Goal: Task Accomplishment & Management: Manage account settings

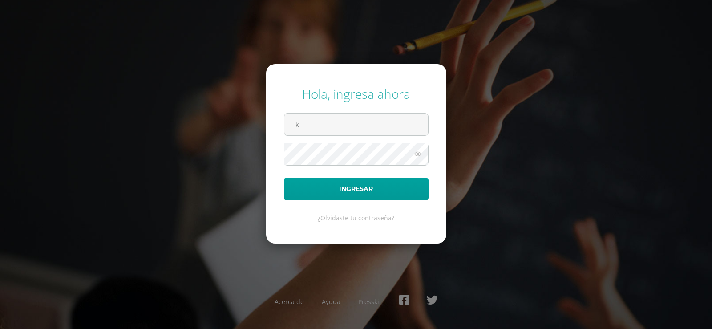
type input "kmontepeque@bilinguesanjuan.edu.gt"
click at [377, 124] on form "Hola, ingresa ahora kmontepeque@bilinguesanjuan.edu.gt Ingresar ¿Olvidaste tu c…" at bounding box center [356, 153] width 180 height 179
click at [420, 155] on icon at bounding box center [418, 154] width 12 height 11
click at [284, 177] on button "Ingresar" at bounding box center [356, 188] width 145 height 23
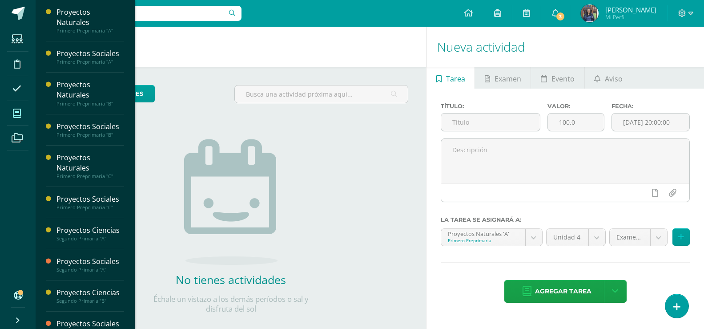
click at [12, 109] on span at bounding box center [17, 113] width 20 height 20
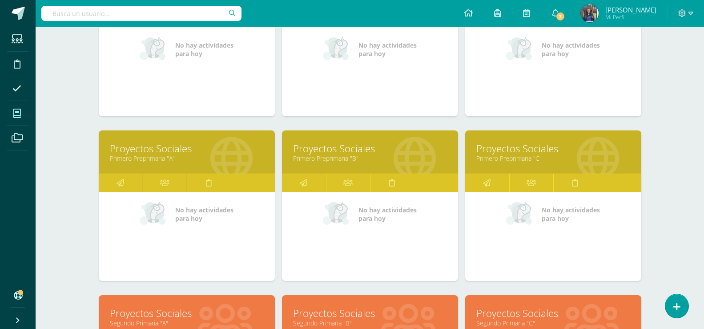
scroll to position [217, 0]
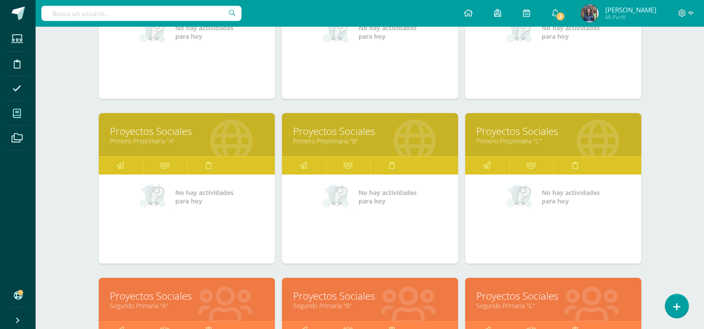
drag, startPoint x: 707, startPoint y: 141, endPoint x: 669, endPoint y: 215, distance: 83.2
click at [669, 215] on div "Mis cursos Mis Cursos (12) Mis Extracurriculares (0) Supervisados (24) Todos lo…" at bounding box center [370, 238] width 669 height 856
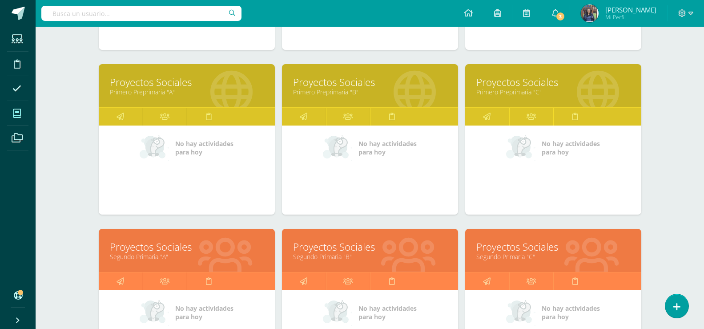
scroll to position [268, 0]
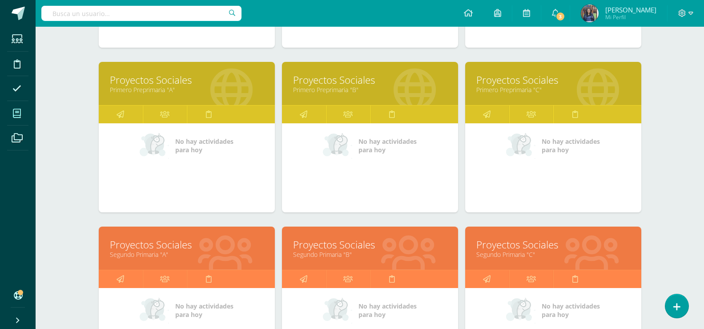
click at [438, 245] on link "Proyectos Sociales" at bounding box center [370, 245] width 154 height 14
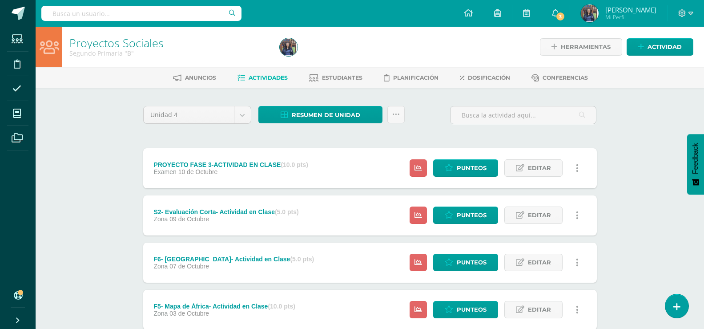
drag, startPoint x: 0, startPoint y: 0, endPoint x: 606, endPoint y: 279, distance: 667.3
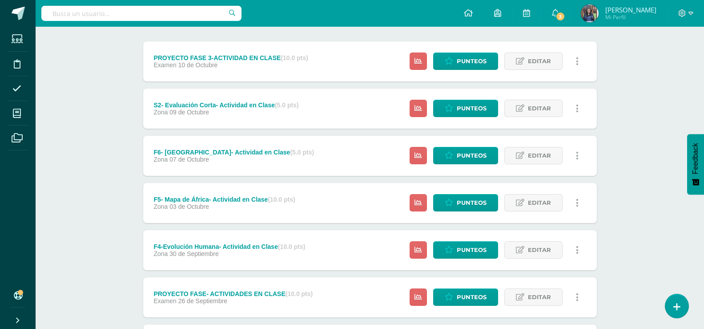
scroll to position [125, 0]
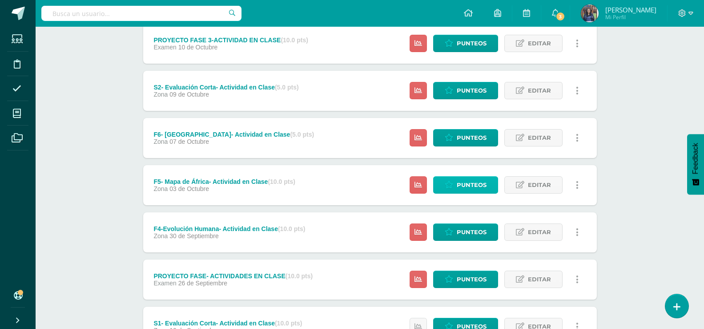
drag, startPoint x: 463, startPoint y: 189, endPoint x: 452, endPoint y: 185, distance: 11.1
click at [452, 185] on icon at bounding box center [449, 185] width 8 height 8
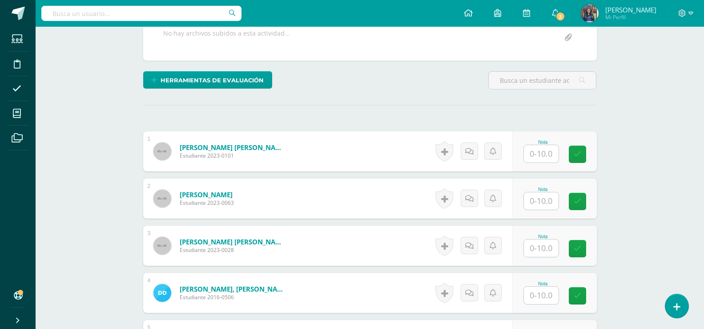
scroll to position [189, 0]
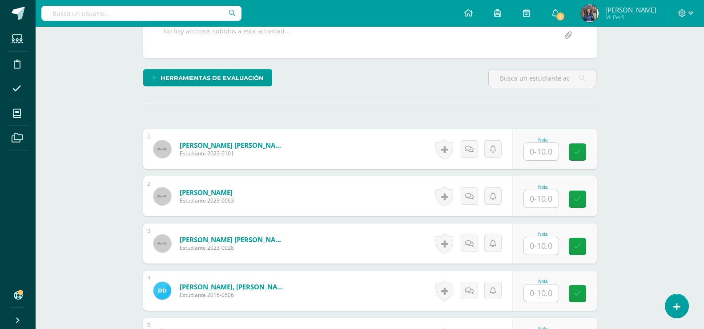
click at [562, 144] on div "Nota" at bounding box center [543, 148] width 39 height 23
click at [557, 146] on input "text" at bounding box center [541, 151] width 35 height 17
type input "10"
click at [545, 194] on input "text" at bounding box center [541, 198] width 35 height 17
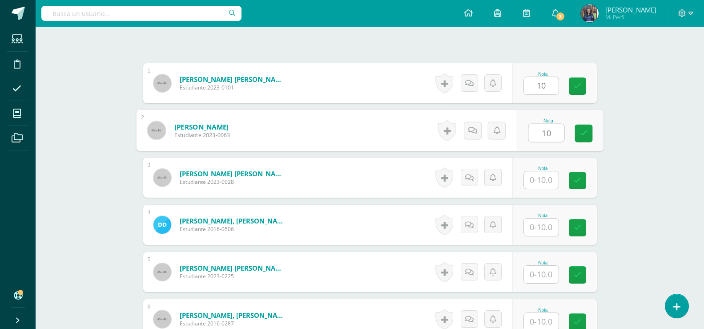
scroll to position [324, 0]
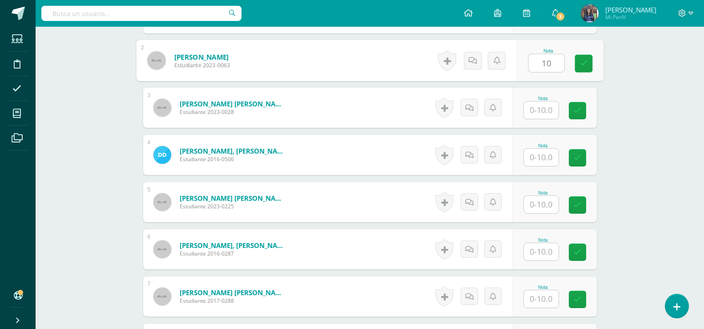
type input "10"
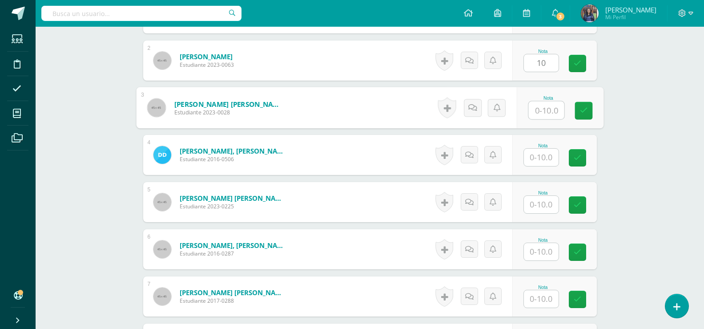
click at [551, 109] on input "text" at bounding box center [546, 110] width 36 height 18
type input "10"
click at [580, 66] on icon at bounding box center [578, 64] width 8 height 8
click at [583, 108] on link at bounding box center [577, 110] width 17 height 17
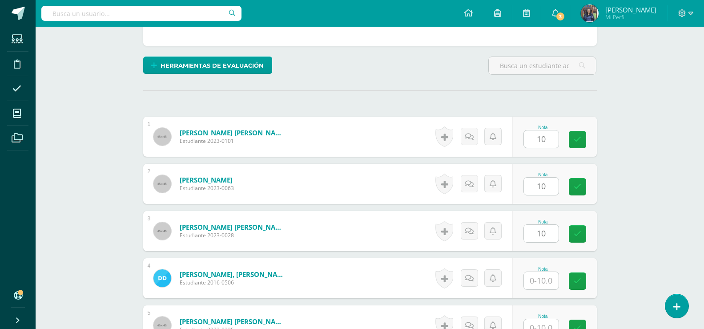
scroll to position [195, 0]
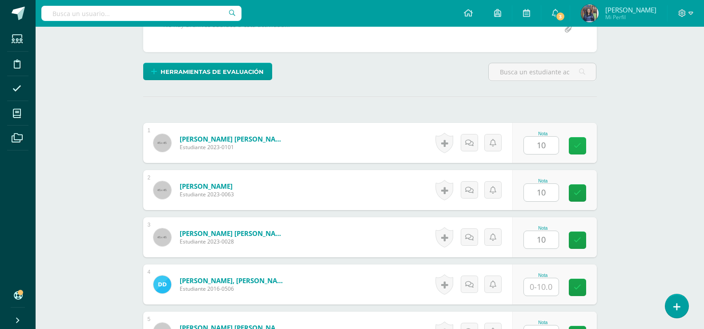
click at [582, 147] on link at bounding box center [577, 145] width 17 height 17
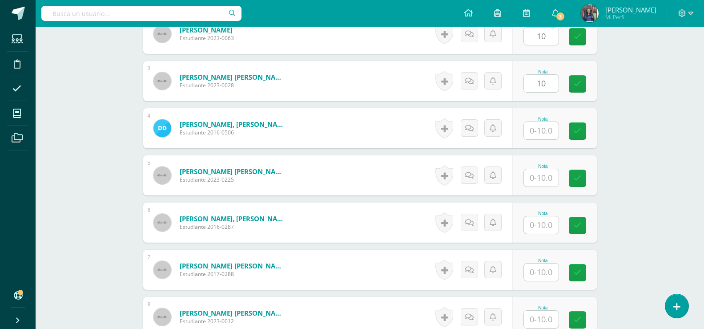
scroll to position [326, 0]
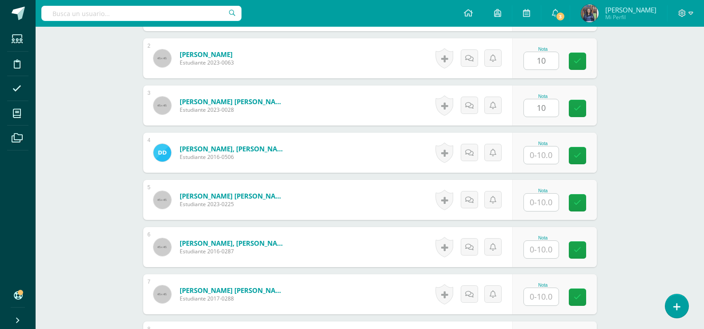
click at [551, 154] on input "text" at bounding box center [541, 154] width 35 height 17
type input "10"
click at [545, 206] on input "text" at bounding box center [546, 202] width 36 height 18
type input "10"
click at [539, 241] on input "text" at bounding box center [541, 249] width 35 height 17
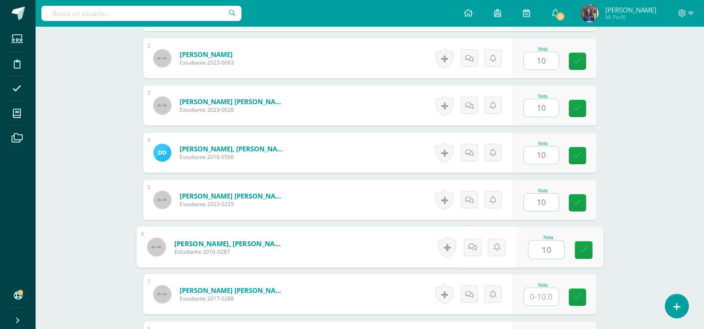
type input "10"
click at [539, 283] on div "Nota" at bounding box center [543, 284] width 39 height 5
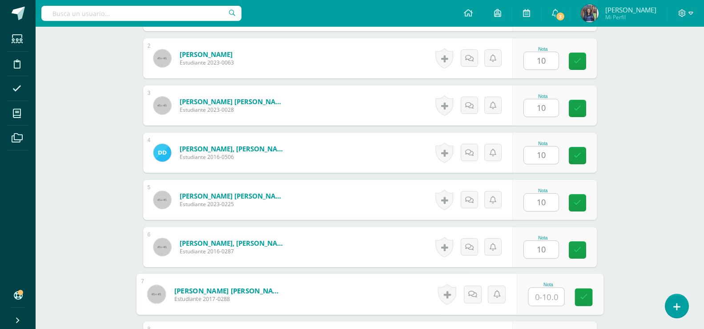
click at [539, 295] on input "text" at bounding box center [546, 297] width 36 height 18
type input "10"
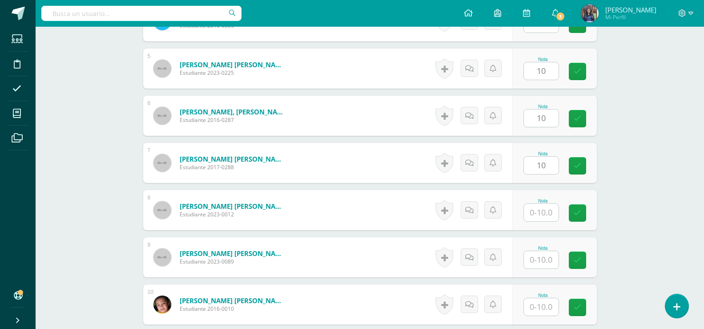
scroll to position [493, 0]
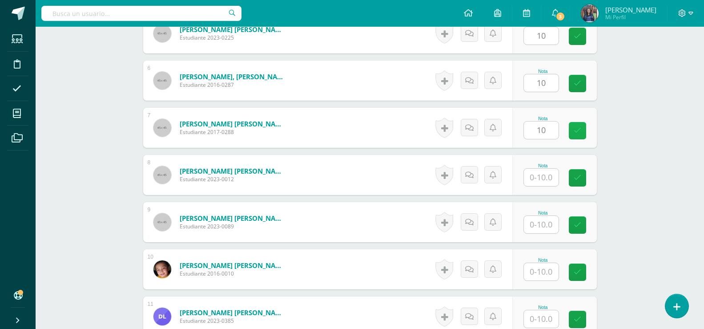
click at [580, 128] on icon at bounding box center [578, 131] width 8 height 8
click at [580, 75] on link at bounding box center [577, 83] width 17 height 17
click at [579, 45] on div "Nota 10" at bounding box center [554, 33] width 85 height 40
click at [579, 44] on link at bounding box center [577, 36] width 17 height 17
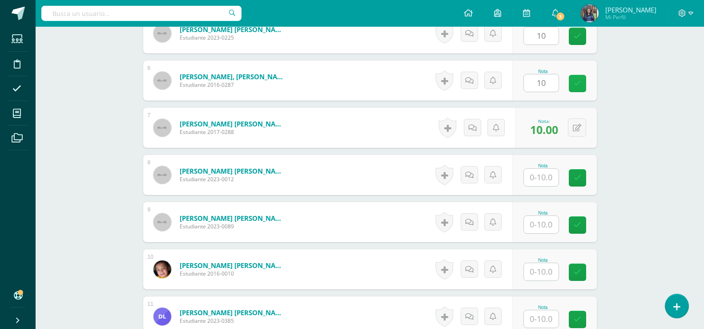
click at [579, 82] on icon at bounding box center [578, 84] width 8 height 8
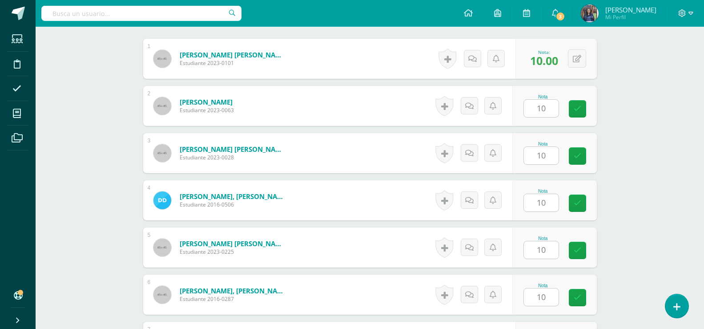
scroll to position [283, 0]
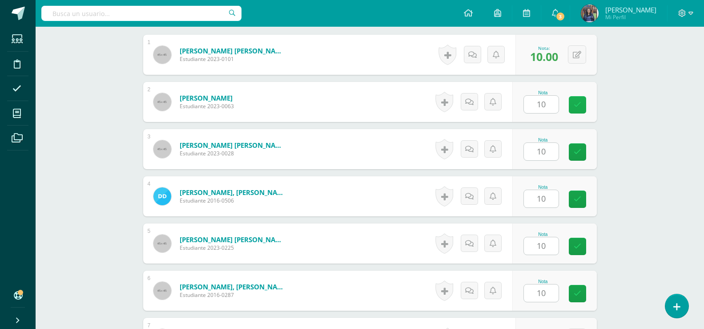
click at [580, 104] on icon at bounding box center [578, 105] width 8 height 8
click at [579, 152] on form "Diéguez Pérez, Emily Sofia Estudiante 2023-0028 Nota 10.00 0 Logros" at bounding box center [370, 149] width 454 height 40
click at [578, 200] on icon at bounding box center [578, 199] width 8 height 8
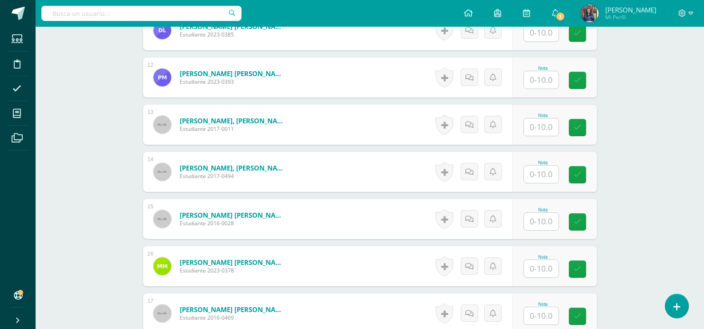
scroll to position [797, 0]
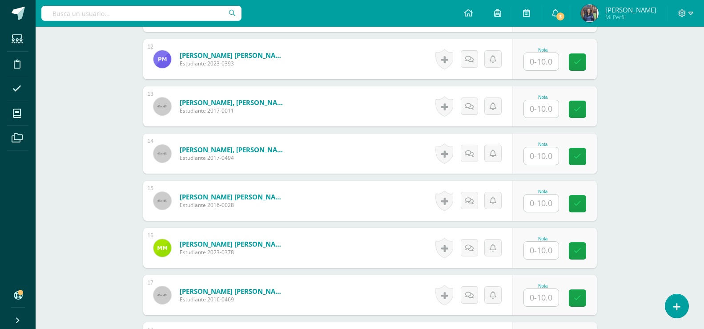
click at [556, 250] on input "text" at bounding box center [541, 250] width 35 height 17
type input "0"
click at [552, 245] on input "text" at bounding box center [541, 250] width 35 height 17
type input "9"
click at [589, 251] on link at bounding box center [584, 251] width 18 height 18
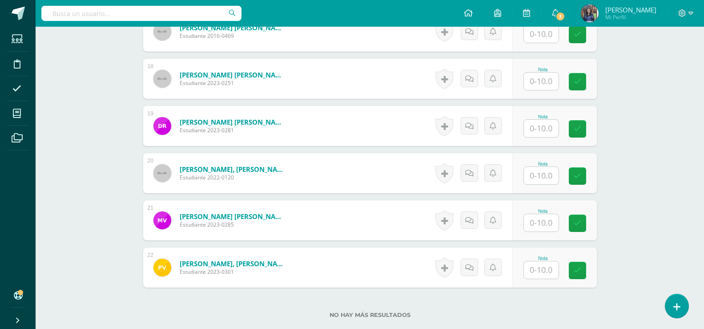
scroll to position [1063, 0]
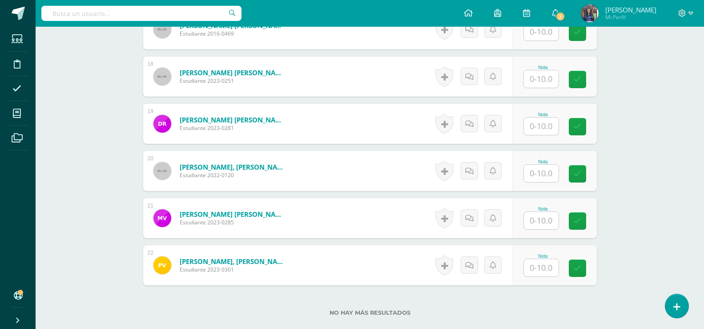
click at [549, 264] on input "text" at bounding box center [541, 267] width 35 height 17
type input "5"
click at [572, 268] on div "Nota 5" at bounding box center [554, 265] width 85 height 40
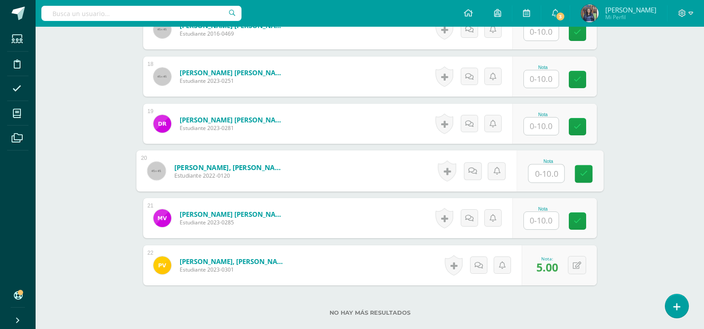
click at [548, 179] on input "text" at bounding box center [546, 174] width 36 height 18
type input "8"
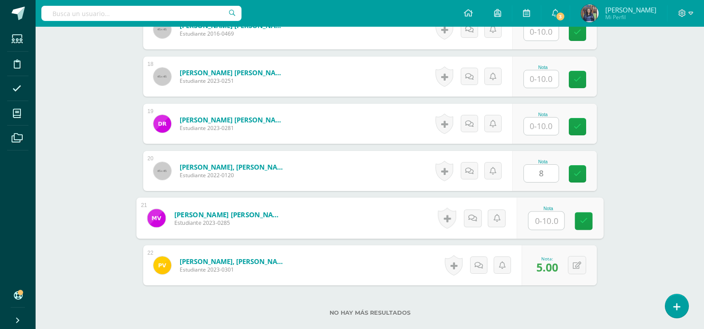
click at [545, 223] on input "text" at bounding box center [546, 221] width 36 height 18
type input "10"
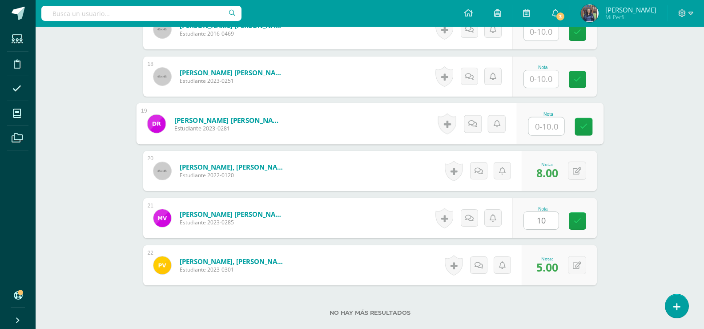
click at [541, 125] on input "text" at bounding box center [546, 126] width 36 height 18
type input "1010"
click at [547, 80] on input "text" at bounding box center [541, 78] width 35 height 17
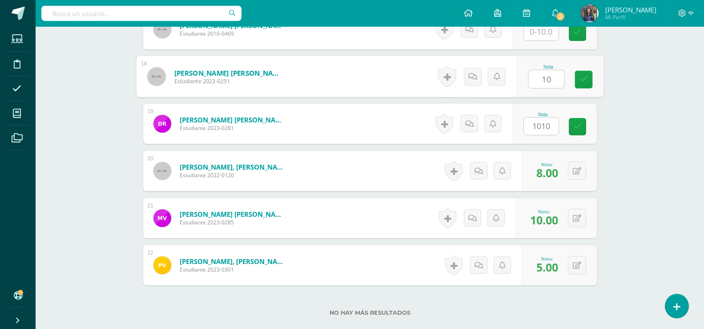
type input "10"
type input "0"
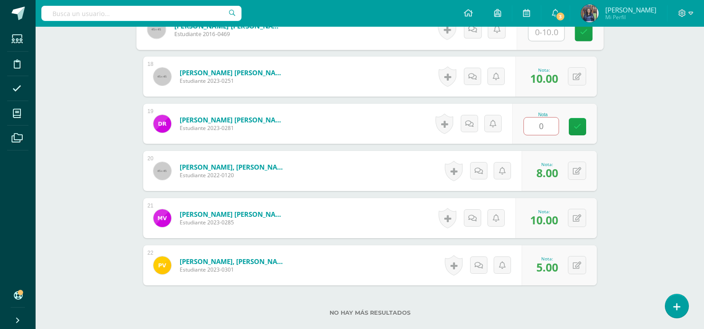
click at [541, 31] on input "text" at bounding box center [546, 32] width 36 height 18
type input "1"
type input "0.00"
type input "10"
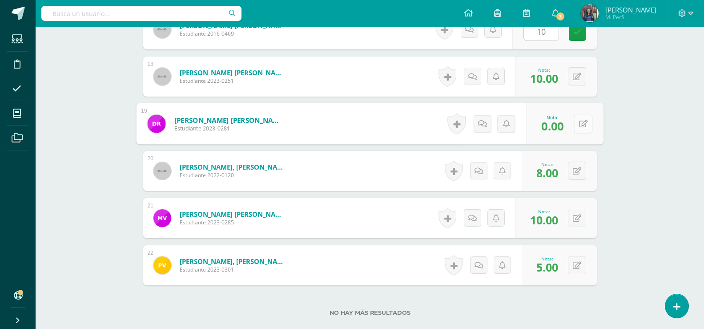
click at [580, 125] on icon at bounding box center [583, 124] width 9 height 8
type input "10"
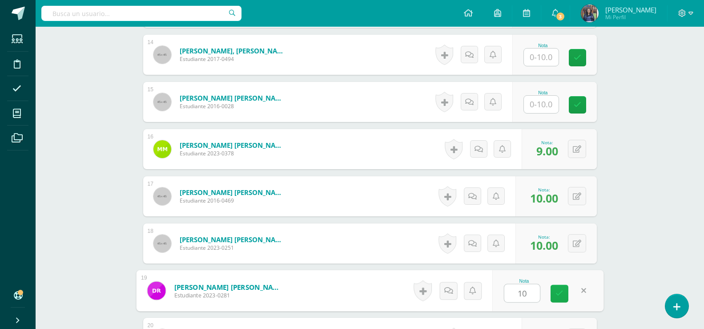
click at [565, 290] on link at bounding box center [560, 294] width 18 height 18
click at [543, 113] on input "text" at bounding box center [541, 104] width 35 height 17
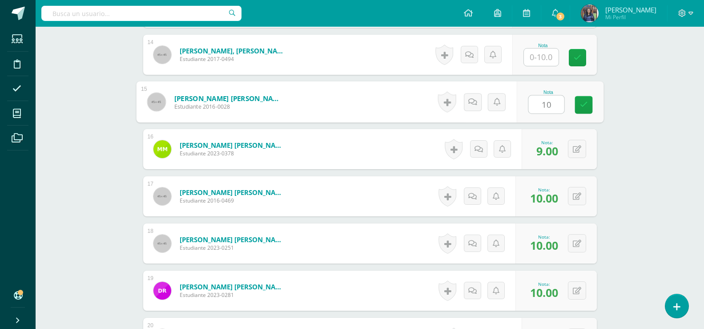
type input "10"
click at [542, 64] on input "text" at bounding box center [541, 56] width 35 height 17
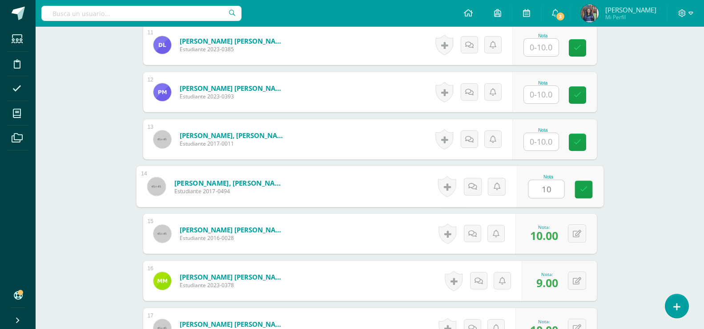
scroll to position [760, 0]
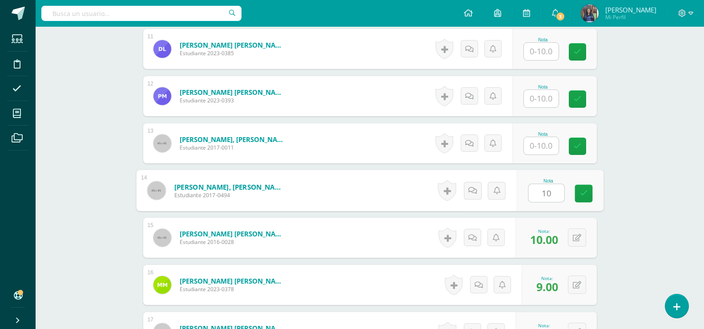
type input "10"
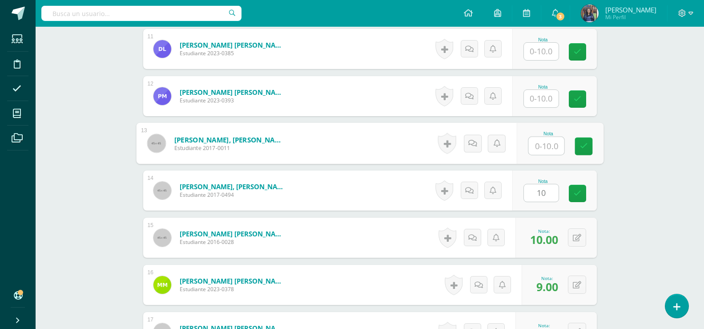
click at [551, 142] on input "text" at bounding box center [546, 146] width 36 height 18
type input "10"
click at [538, 105] on input "text" at bounding box center [541, 98] width 35 height 17
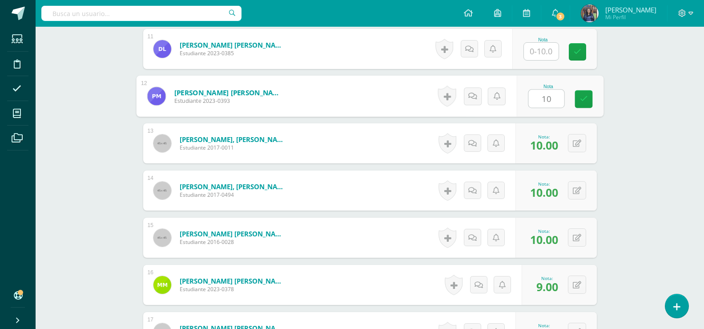
type input "10"
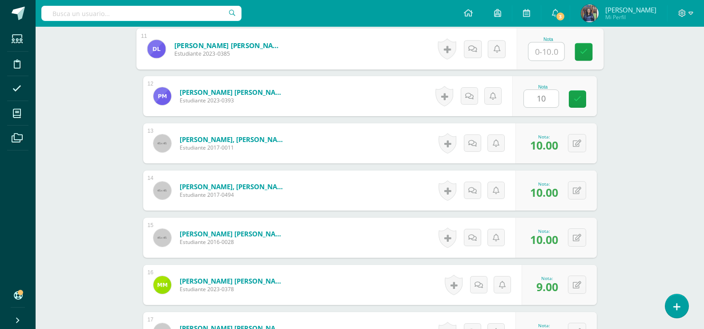
click at [540, 45] on input "text" at bounding box center [546, 52] width 36 height 18
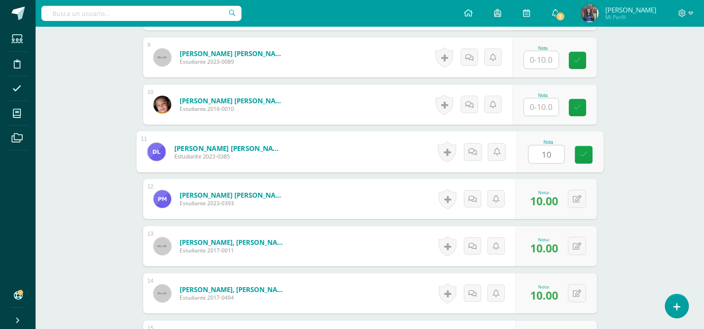
scroll to position [618, 0]
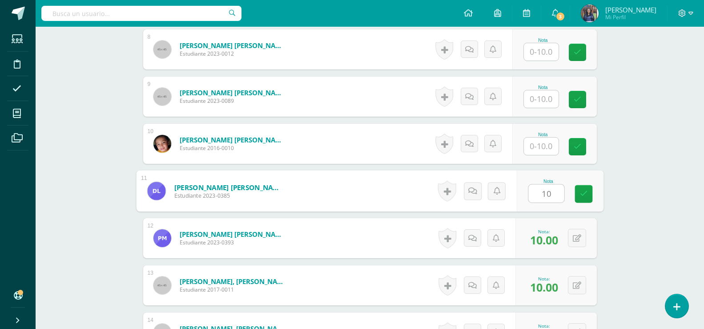
type input "10"
click at [551, 145] on input "text" at bounding box center [541, 145] width 35 height 17
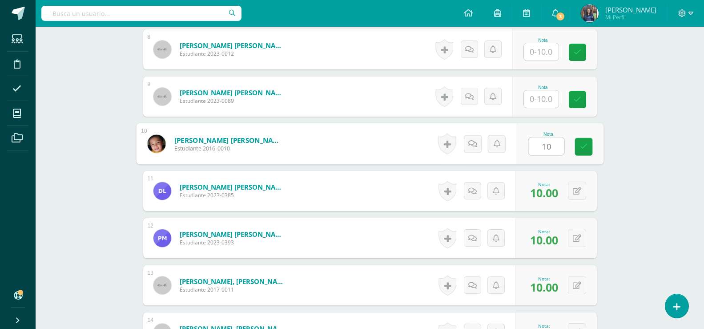
type input "10"
click at [542, 98] on input "text" at bounding box center [541, 98] width 35 height 17
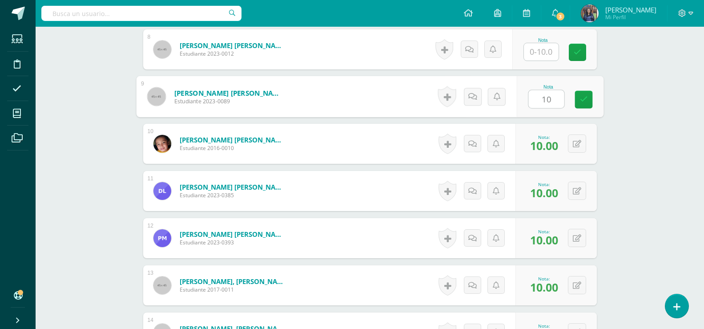
type input "10"
click at [541, 46] on input "text" at bounding box center [541, 51] width 35 height 17
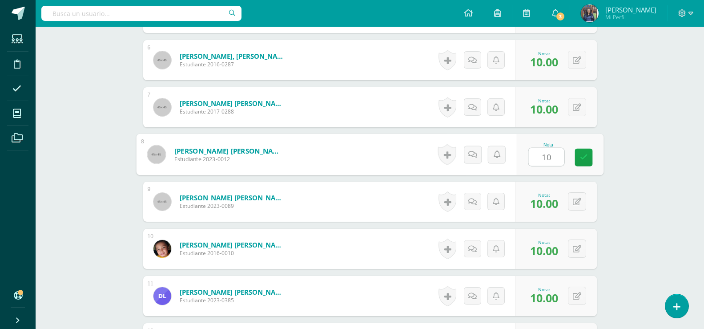
scroll to position [476, 0]
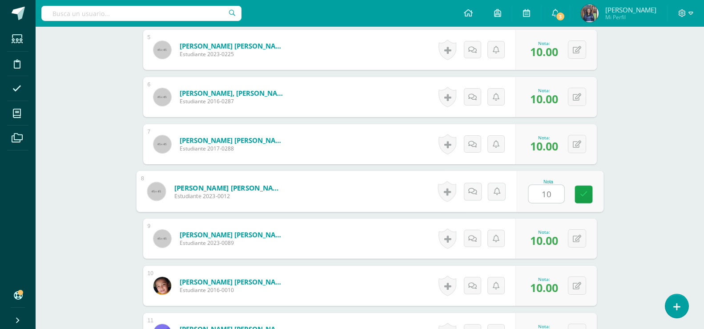
type input "10"
click at [669, 173] on div "Proyectos Sociales Segundo Primaria "B" Herramientas Detalle de asistencias Act…" at bounding box center [370, 261] width 669 height 1423
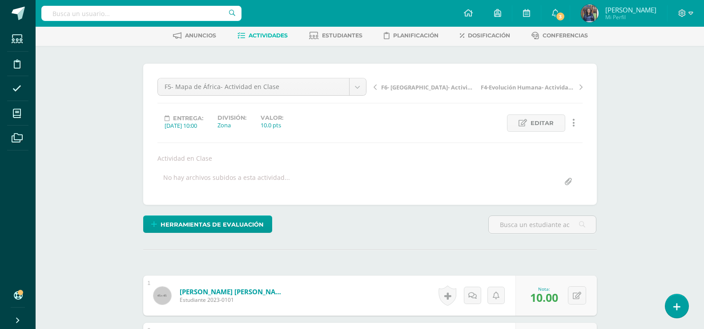
scroll to position [0, 0]
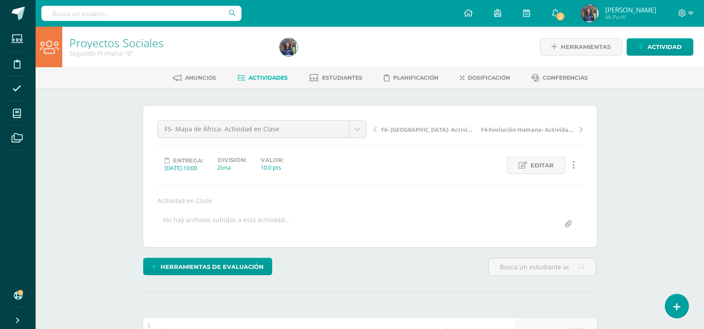
click at [471, 143] on div "F6- Países de África- Actividad en Clase F4-Evolución Humana- Actividad en Clase" at bounding box center [478, 132] width 216 height 25
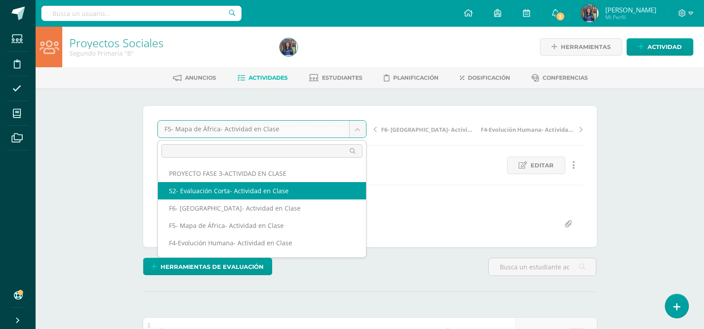
select select "/dashboard/teacher/grade-activity/48133/"
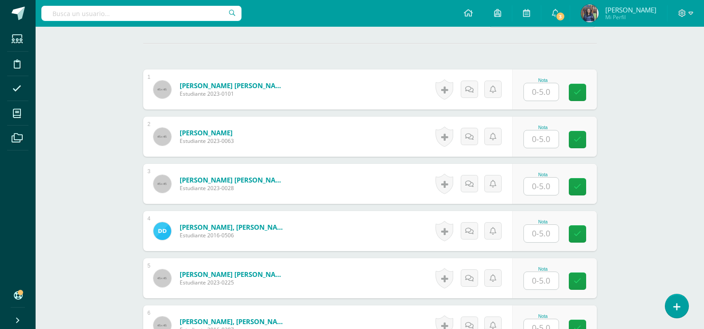
scroll to position [273, 0]
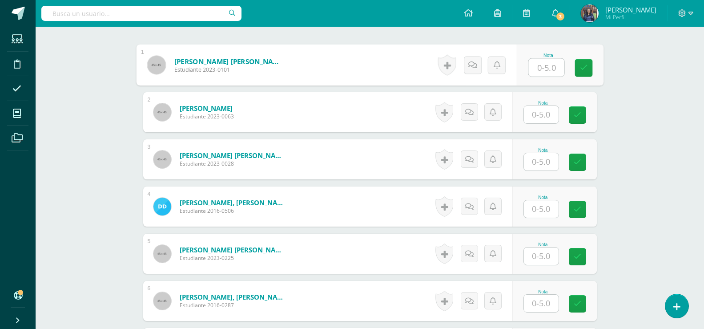
click at [552, 71] on input "text" at bounding box center [546, 68] width 36 height 18
type input "5"
click at [546, 95] on div "Nota" at bounding box center [554, 112] width 85 height 40
click at [547, 108] on input "text" at bounding box center [541, 114] width 35 height 17
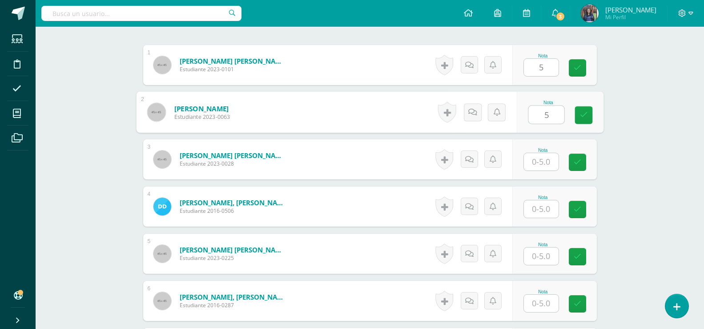
type input "5"
click at [540, 161] on input "text" at bounding box center [541, 161] width 35 height 17
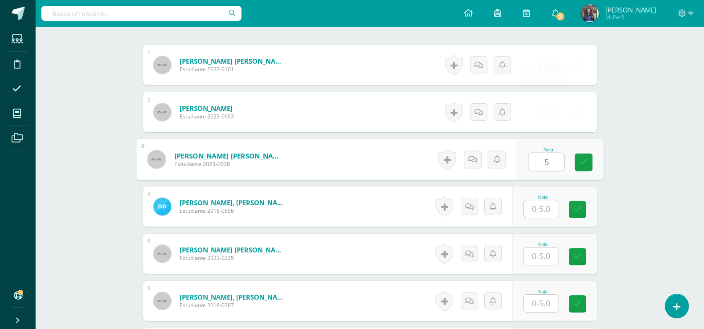
type input "5"
click at [537, 205] on input "text" at bounding box center [541, 208] width 35 height 17
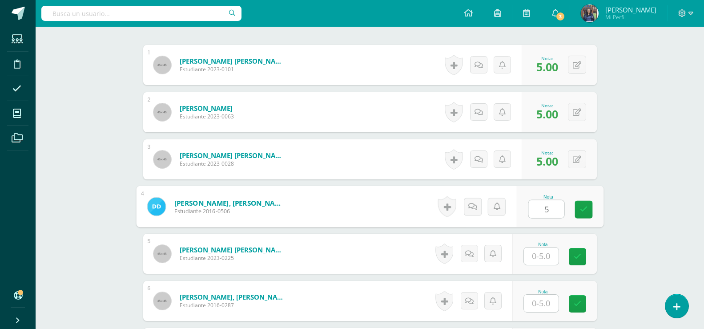
type input "5"
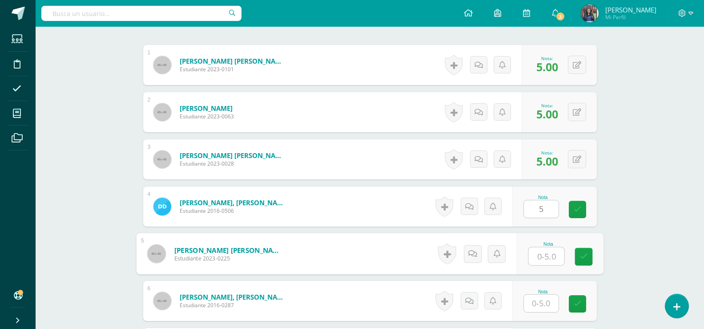
click at [542, 256] on input "text" at bounding box center [546, 256] width 36 height 18
type input "5"
click at [540, 301] on input "text" at bounding box center [541, 302] width 35 height 17
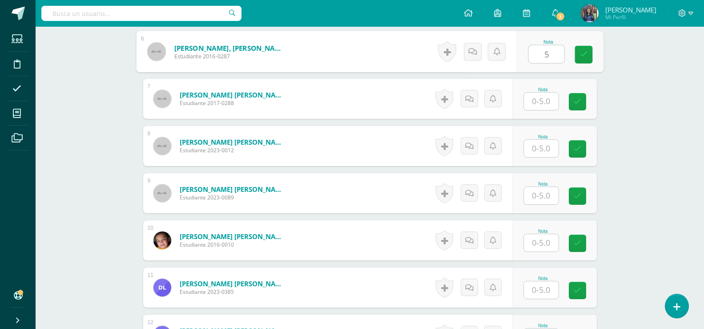
scroll to position [542, 0]
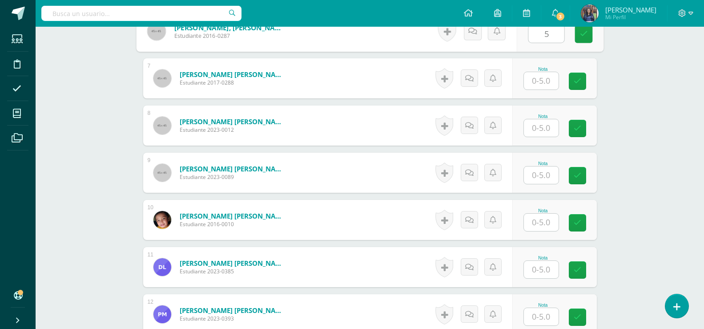
type input "5"
click at [545, 84] on input "text" at bounding box center [541, 80] width 35 height 17
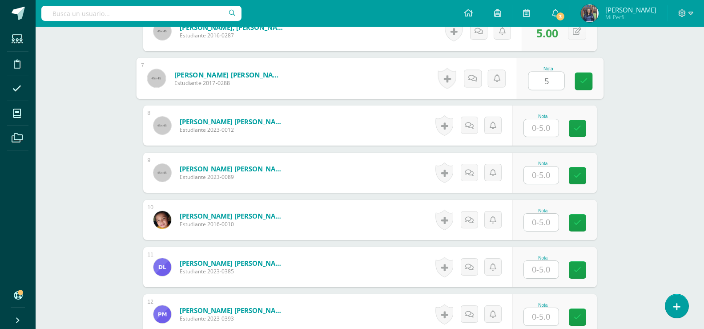
type input "5"
click at [540, 125] on input "text" at bounding box center [541, 127] width 35 height 17
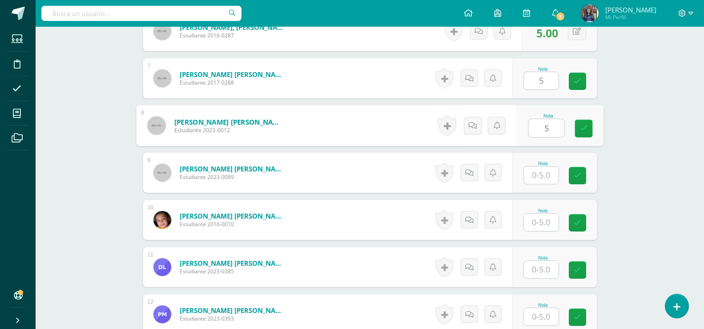
type input "5"
click at [549, 179] on input "text" at bounding box center [541, 174] width 35 height 17
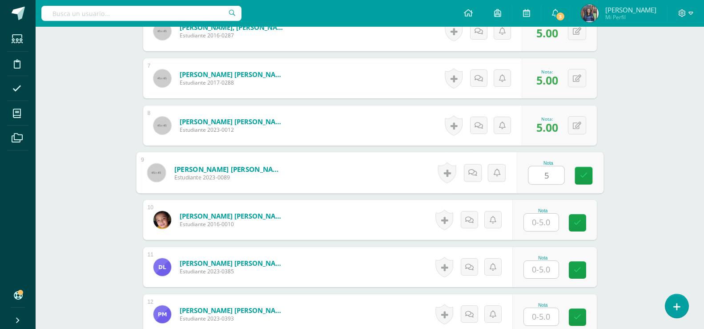
type input "5"
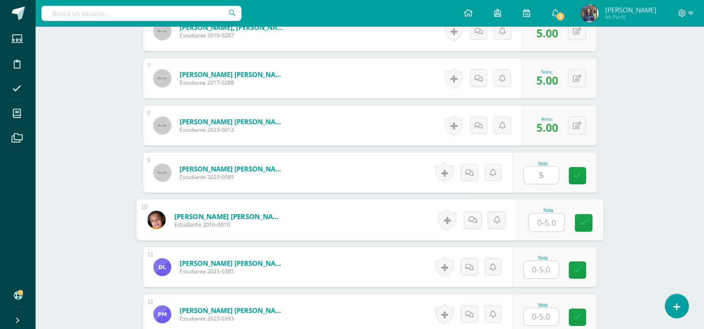
click at [540, 219] on input "text" at bounding box center [546, 222] width 36 height 18
type input "5"
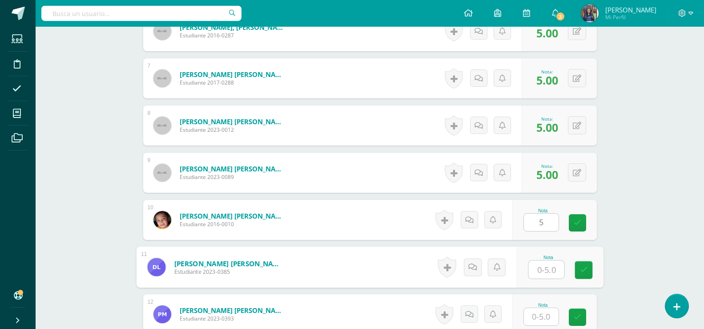
click at [539, 272] on input "text" at bounding box center [546, 270] width 36 height 18
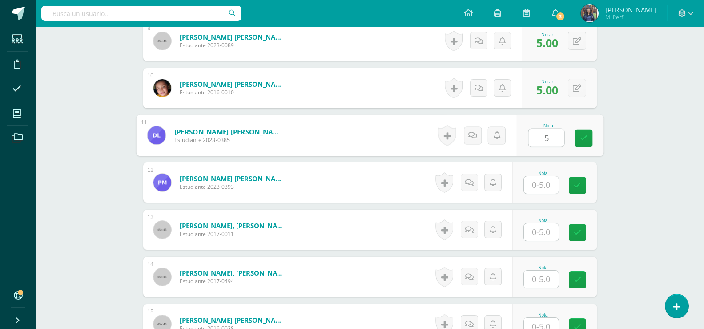
scroll to position [688, 0]
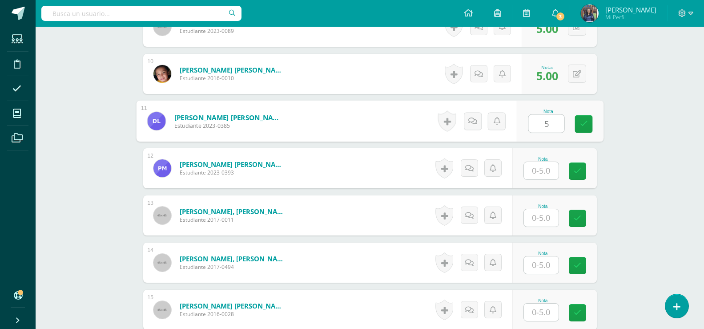
type input "5"
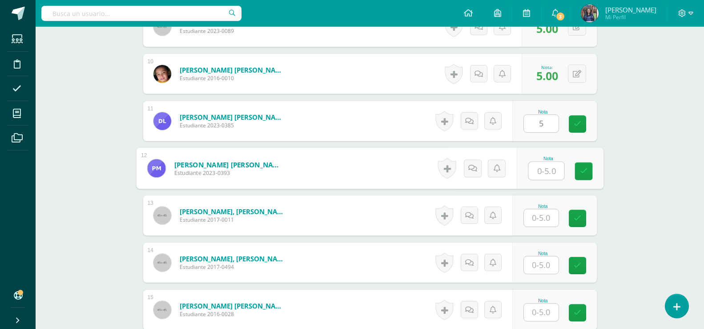
click at [554, 170] on input "text" at bounding box center [546, 171] width 36 height 18
type input "5"
click at [552, 222] on input "text" at bounding box center [541, 217] width 35 height 17
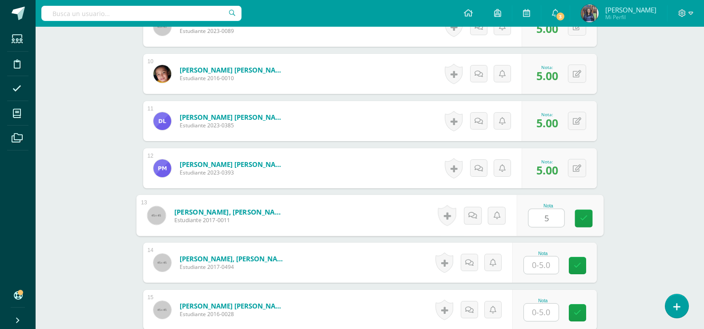
type input "5"
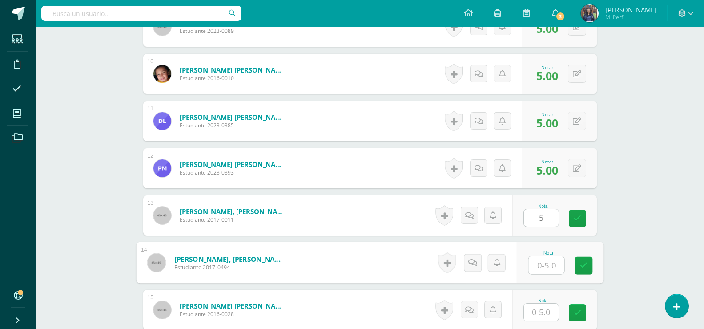
click at [544, 270] on input "text" at bounding box center [546, 265] width 36 height 18
type input "5"
click at [540, 314] on input "text" at bounding box center [541, 311] width 35 height 17
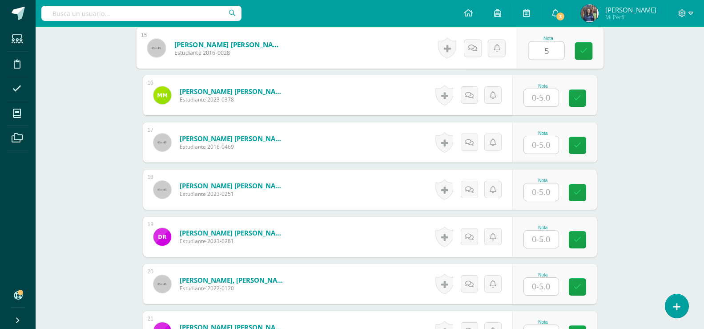
scroll to position [972, 0]
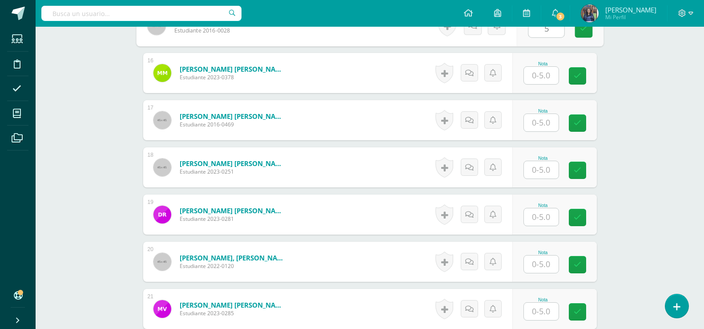
type input "5"
click at [541, 76] on input "text" at bounding box center [541, 75] width 35 height 17
type input "5"
click at [540, 122] on input "text" at bounding box center [546, 123] width 36 height 18
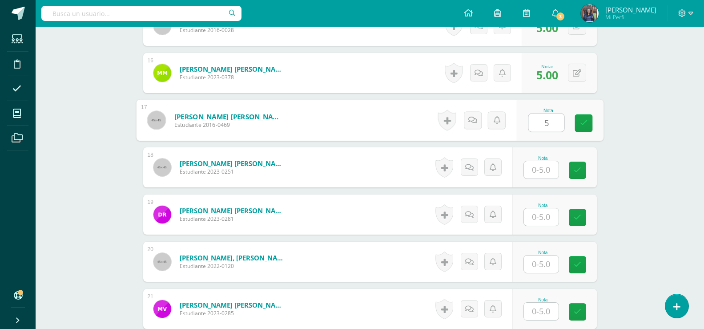
type input "5"
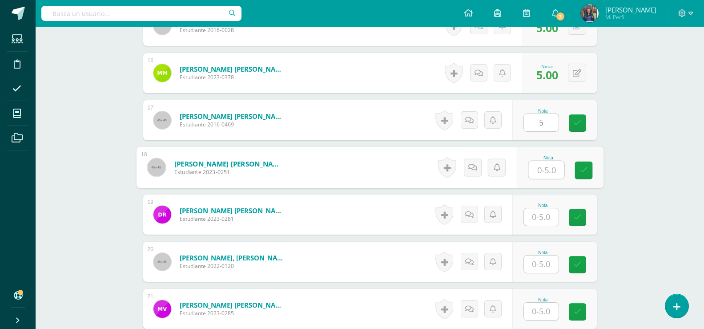
click at [538, 170] on input "text" at bounding box center [546, 170] width 36 height 18
type input "5"
click at [542, 222] on input "text" at bounding box center [541, 216] width 35 height 17
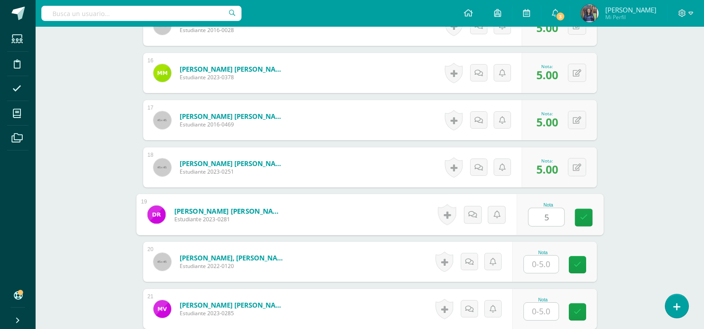
type input "5"
click at [545, 271] on input "text" at bounding box center [541, 263] width 35 height 17
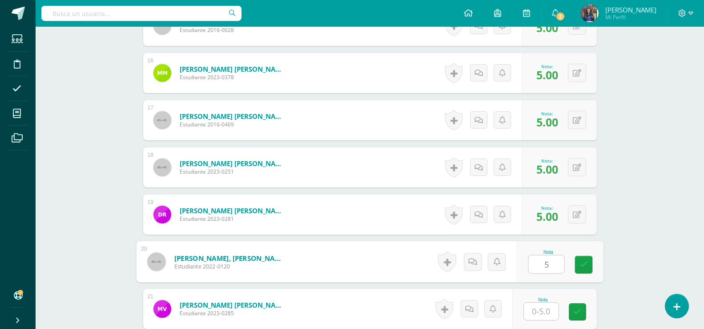
type input "5"
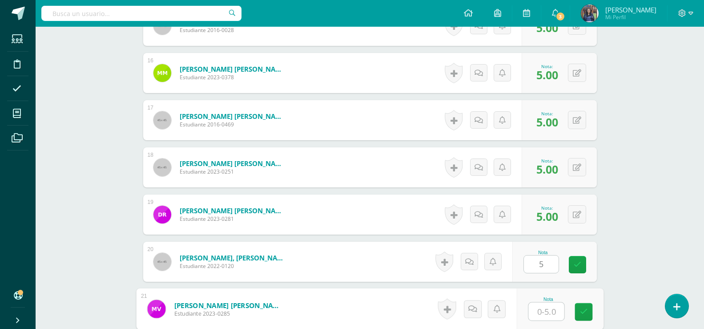
click at [538, 314] on input "text" at bounding box center [546, 311] width 36 height 18
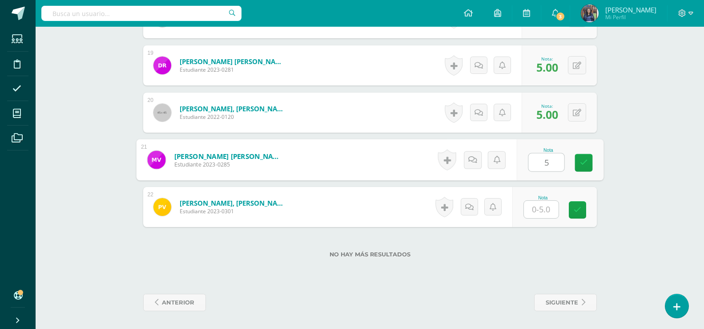
type input "5"
click at [561, 199] on div "Nota" at bounding box center [543, 197] width 39 height 5
click at [549, 205] on input "text" at bounding box center [541, 209] width 35 height 17
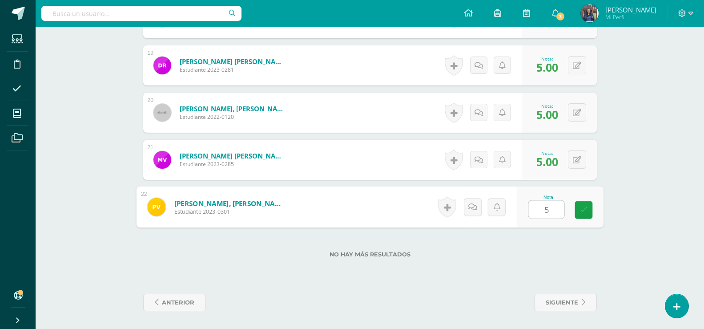
type input "5"
click at [546, 252] on label "No hay más resultados" at bounding box center [370, 254] width 454 height 7
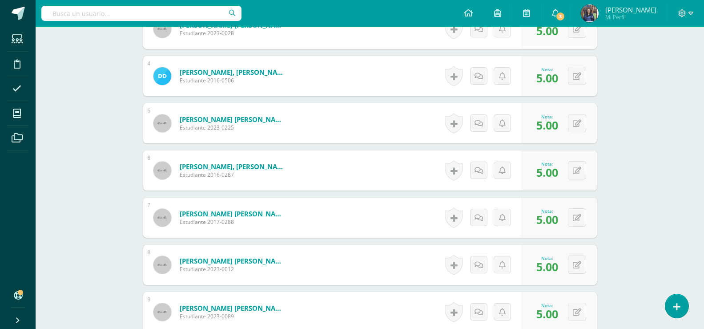
scroll to position [0, 0]
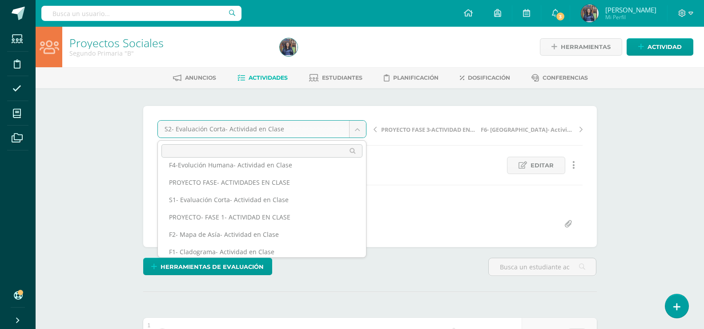
scroll to position [78, 0]
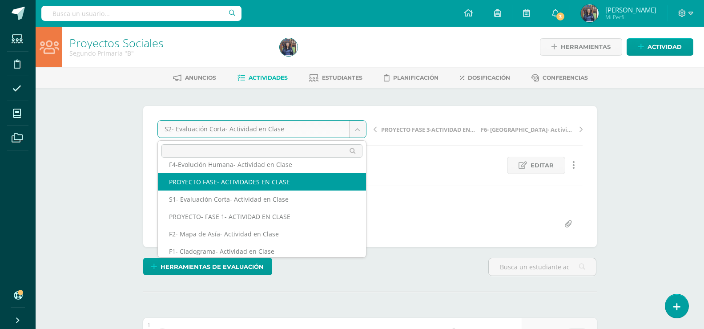
select select "/dashboard/teacher/grade-activity/50258/"
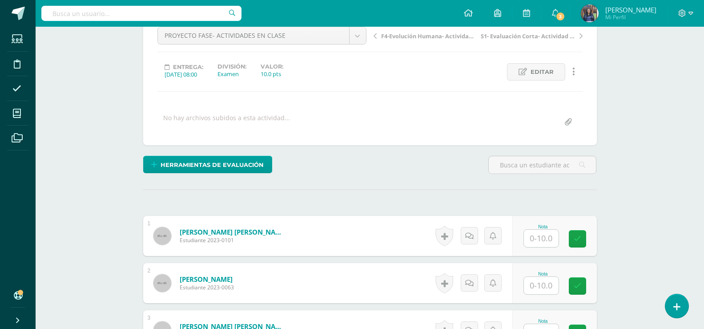
scroll to position [218, 0]
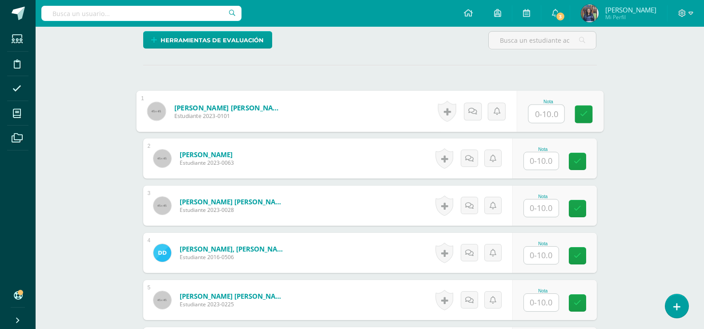
click at [548, 117] on input "text" at bounding box center [546, 114] width 36 height 18
type input "10"
click at [544, 161] on input "text" at bounding box center [541, 160] width 35 height 17
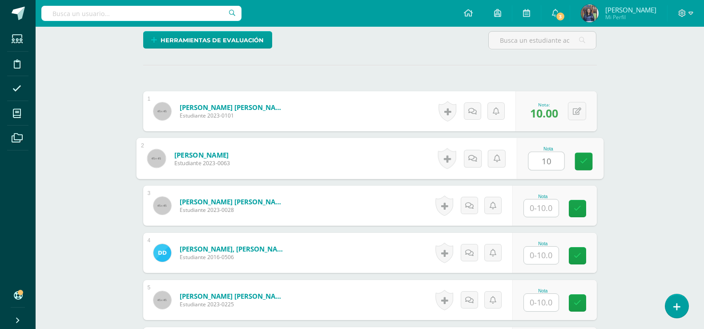
type input "10"
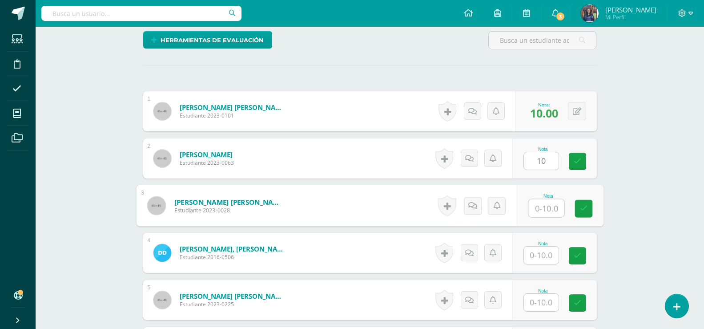
click at [545, 211] on input "text" at bounding box center [546, 208] width 36 height 18
type input "10"
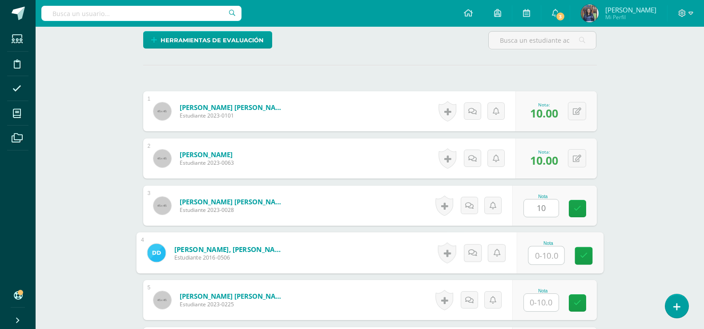
click at [547, 258] on input "text" at bounding box center [546, 255] width 36 height 18
type input "10"
click at [547, 306] on input "text" at bounding box center [541, 302] width 35 height 17
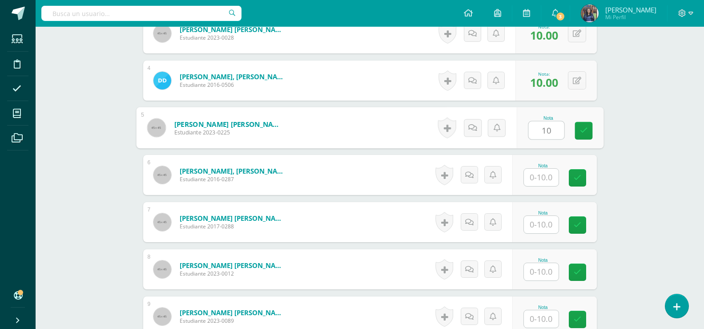
scroll to position [402, 0]
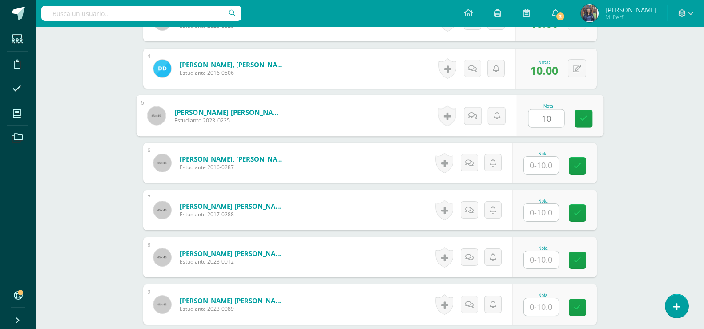
type input "10"
click at [548, 166] on input "text" at bounding box center [541, 165] width 35 height 17
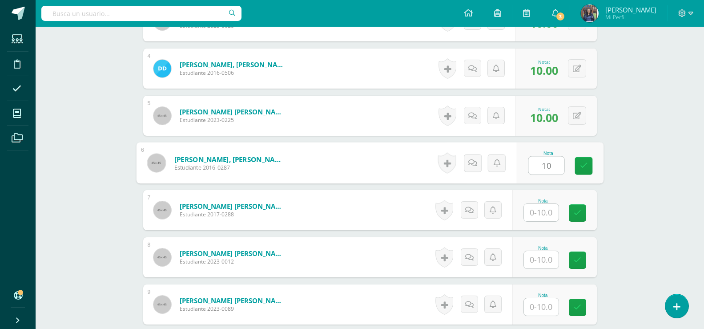
type input "10"
click at [550, 213] on input "text" at bounding box center [541, 212] width 35 height 17
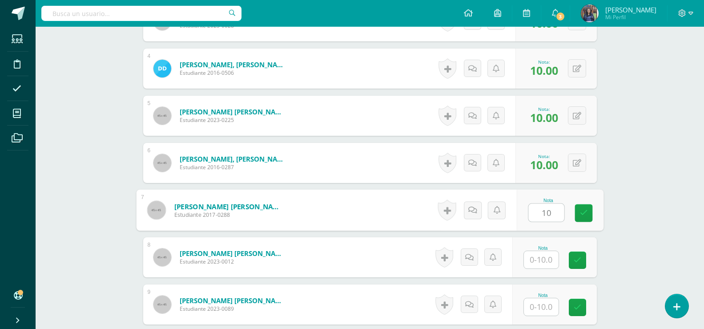
type input "10"
click at [546, 263] on input "text" at bounding box center [541, 259] width 35 height 17
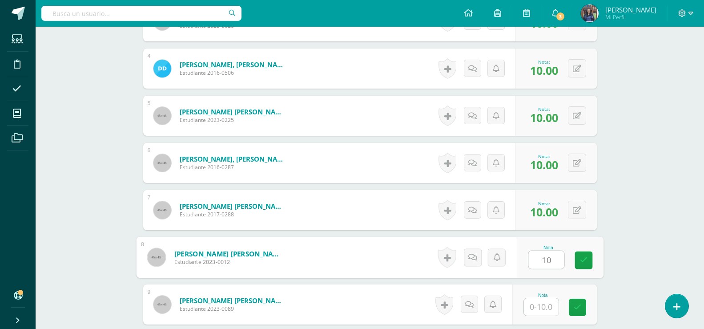
type input "10"
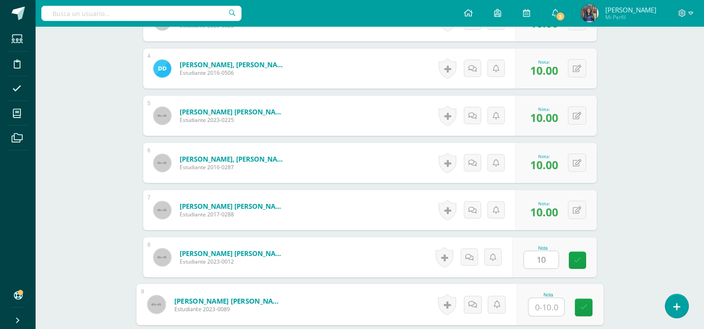
click at [548, 308] on input "text" at bounding box center [546, 307] width 36 height 18
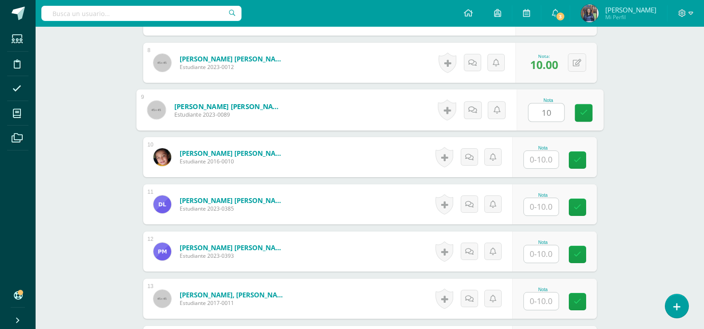
scroll to position [615, 0]
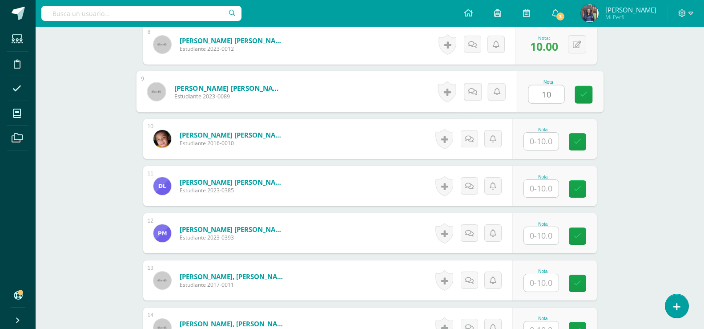
type input "10"
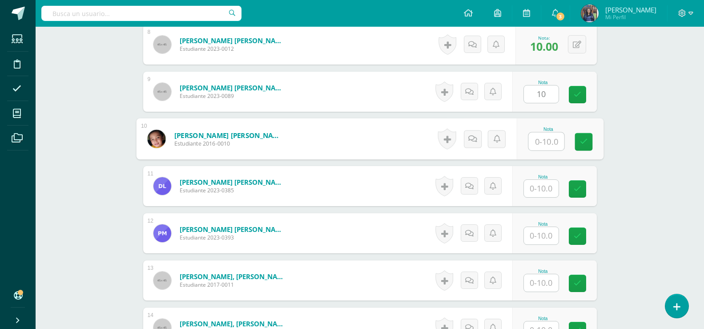
click at [553, 139] on input "text" at bounding box center [546, 142] width 36 height 18
type input "10"
click at [544, 189] on input "text" at bounding box center [541, 188] width 35 height 17
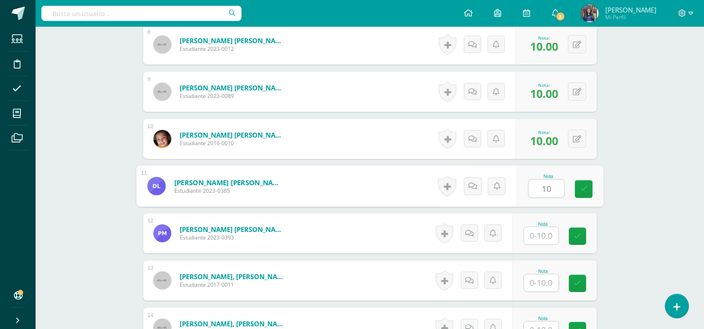
type input "10"
click at [550, 238] on input "text" at bounding box center [541, 235] width 35 height 17
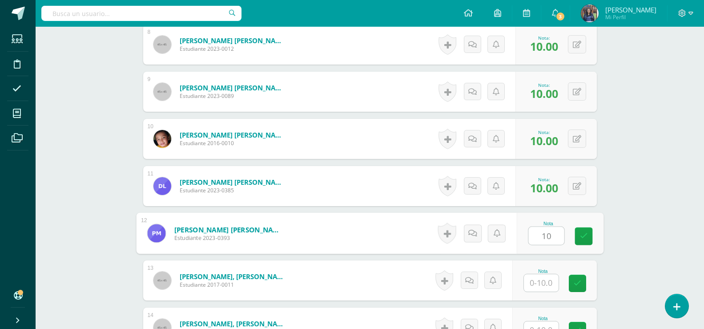
type input "10"
click at [545, 280] on input "text" at bounding box center [541, 282] width 35 height 17
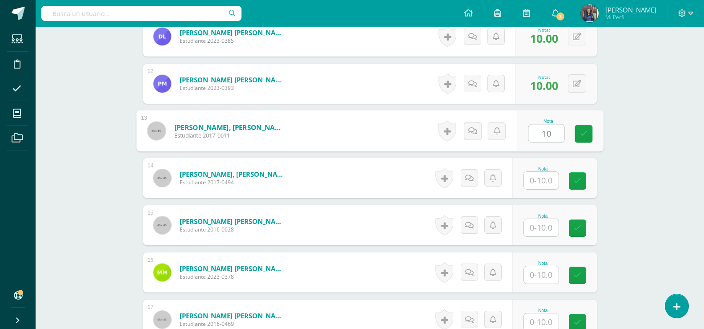
scroll to position [786, 0]
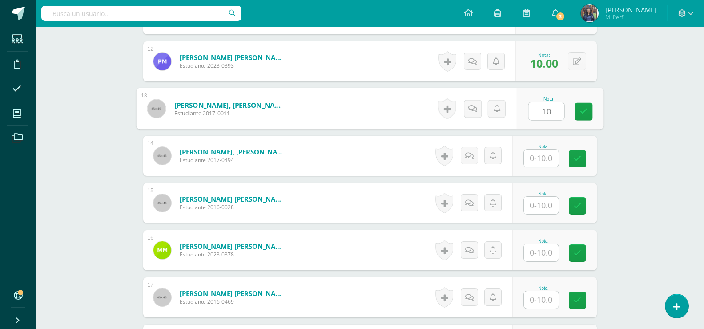
type input "10"
click at [544, 149] on input "text" at bounding box center [541, 157] width 35 height 17
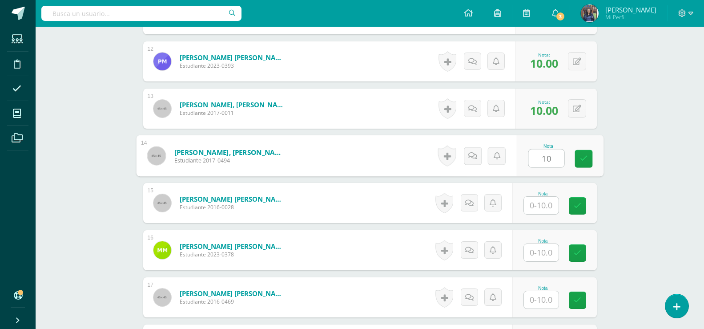
type input "10"
click at [556, 204] on input "text" at bounding box center [541, 205] width 35 height 17
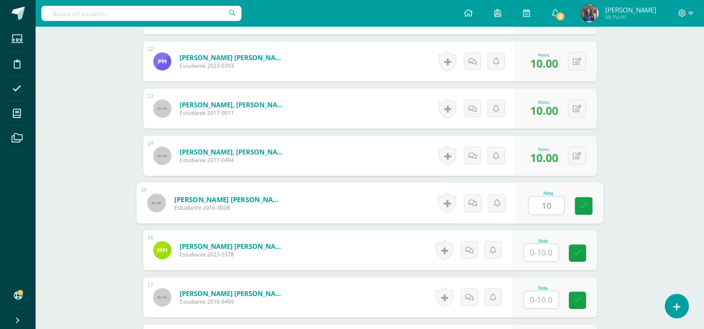
type input "10"
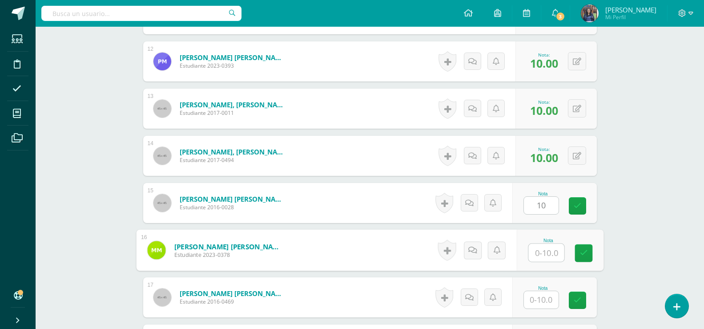
click at [553, 255] on input "text" at bounding box center [546, 253] width 36 height 18
type input "10"
click at [546, 309] on div "Nota" at bounding box center [554, 297] width 85 height 40
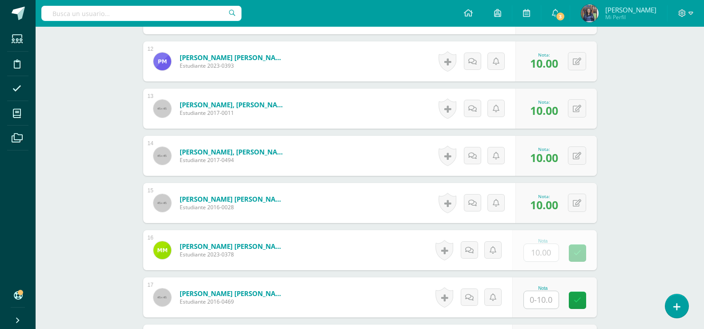
click at [546, 302] on input "text" at bounding box center [541, 299] width 35 height 17
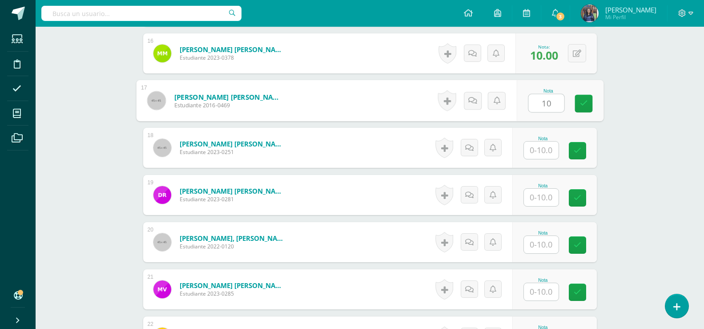
scroll to position [993, 0]
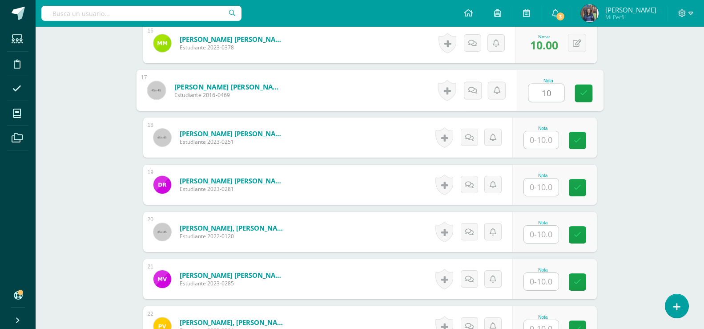
type input "10"
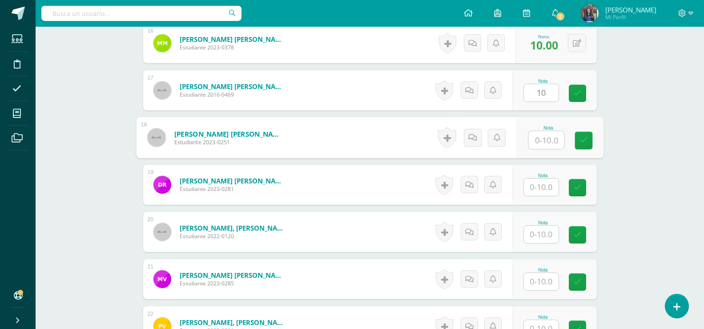
click at [551, 147] on input "text" at bounding box center [546, 140] width 36 height 18
type input "10"
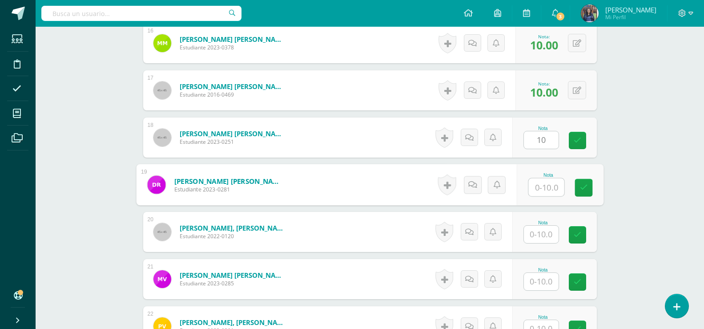
click at [557, 187] on input "text" at bounding box center [546, 187] width 36 height 18
type input "10"
click at [548, 239] on input "text" at bounding box center [541, 234] width 35 height 17
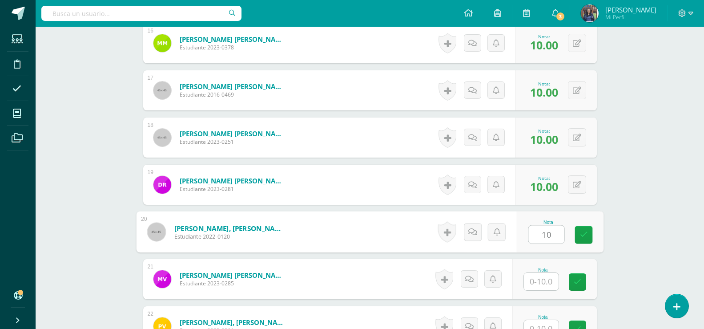
type input "10"
click at [545, 284] on input "text" at bounding box center [541, 281] width 35 height 17
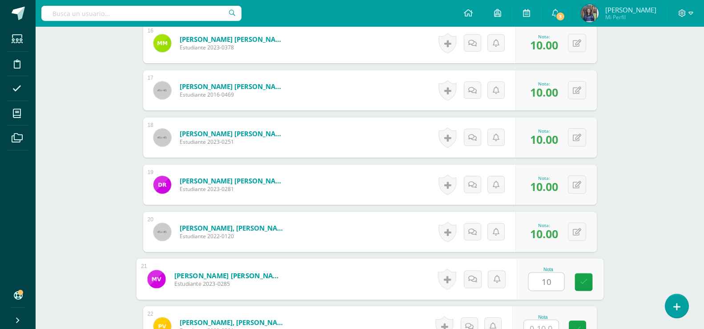
scroll to position [1112, 0]
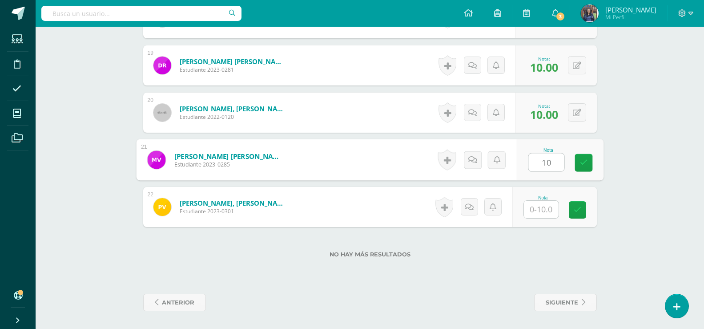
type input "10"
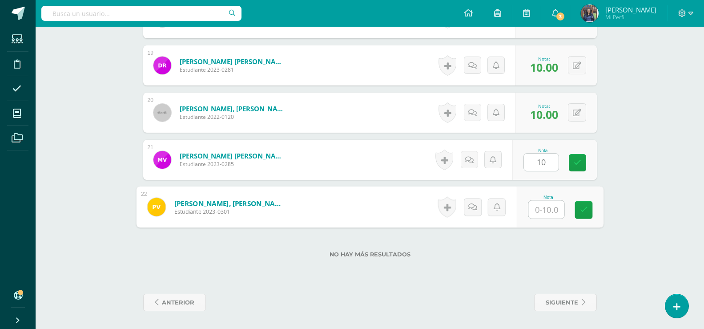
click at [548, 213] on input "text" at bounding box center [546, 210] width 36 height 18
type input "10"
click at [578, 242] on div "No hay más resultados" at bounding box center [370, 247] width 454 height 41
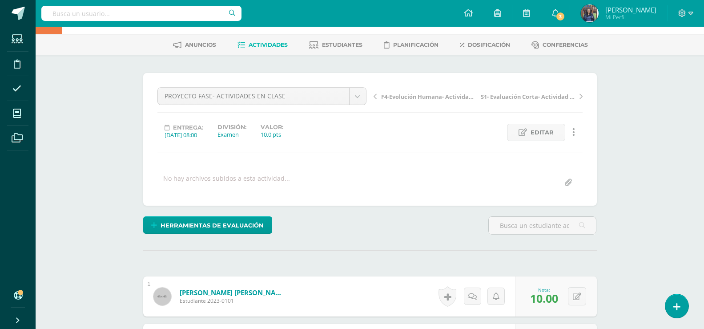
scroll to position [0, 0]
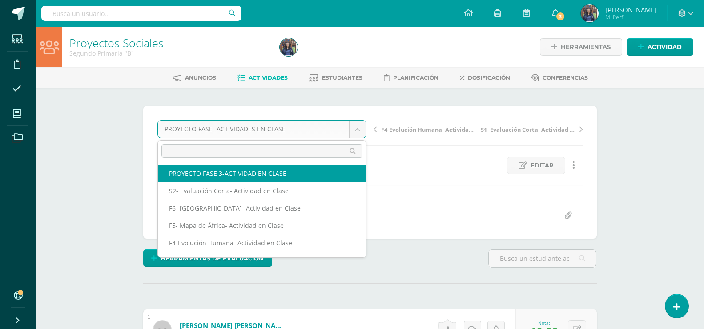
select select "/dashboard/teacher/grade-activity/50270/"
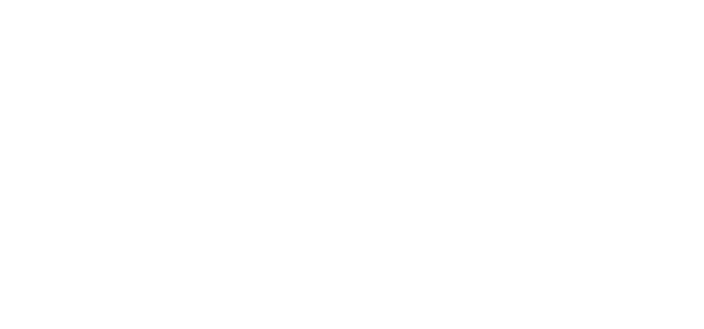
drag, startPoint x: 0, startPoint y: 0, endPoint x: 549, endPoint y: 259, distance: 607.4
click at [0, 0] on html at bounding box center [0, 0] width 0 height 0
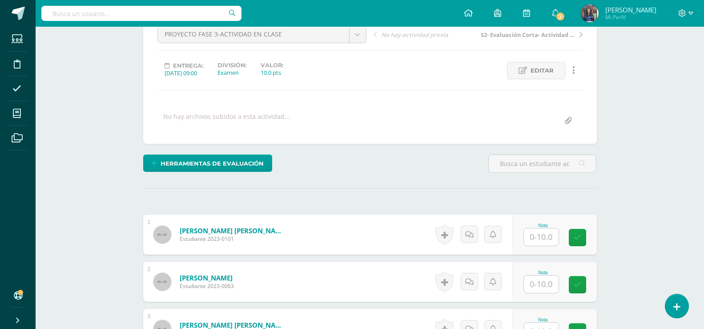
scroll to position [108, 0]
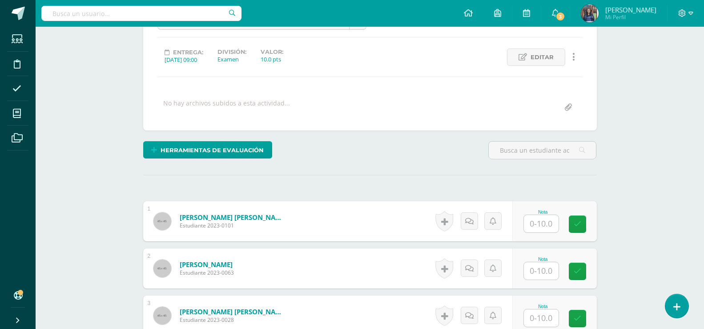
click at [547, 230] on input "text" at bounding box center [541, 223] width 35 height 17
type input "9"
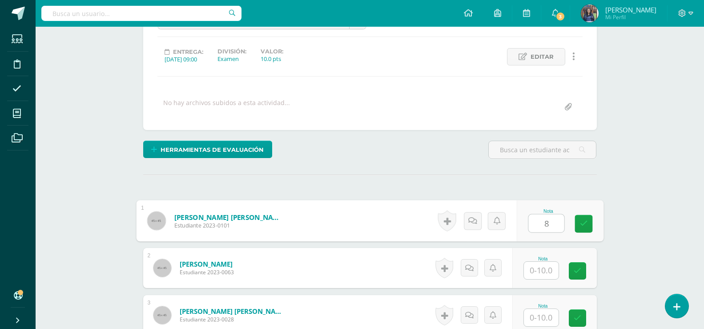
scroll to position [109, 0]
type input "8"
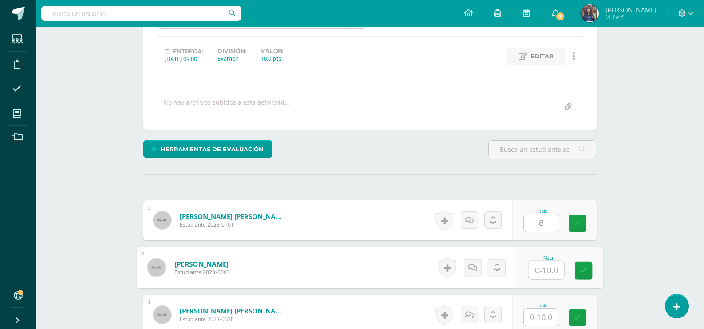
click at [553, 267] on input "text" at bounding box center [546, 270] width 36 height 18
type input "0"
type input "9"
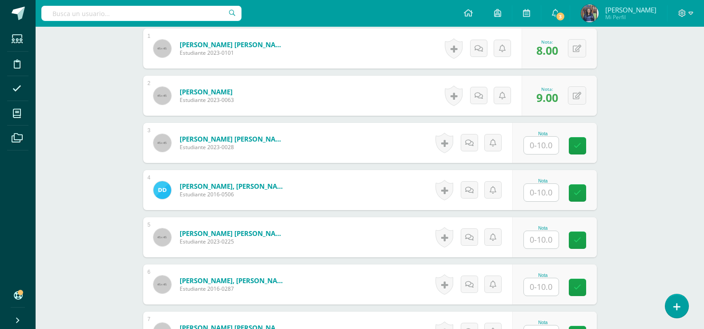
scroll to position [283, 0]
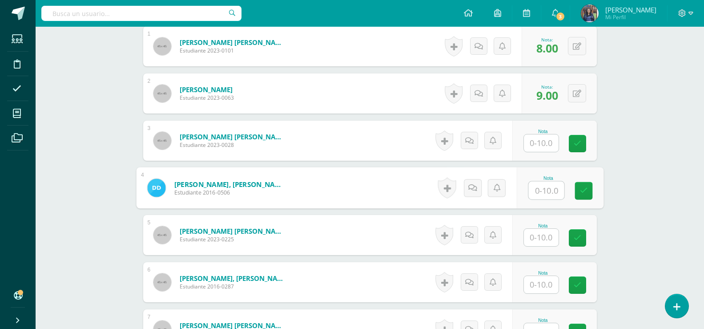
click at [551, 188] on input "text" at bounding box center [546, 190] width 36 height 18
type input "7"
click at [546, 235] on input "text" at bounding box center [541, 237] width 35 height 17
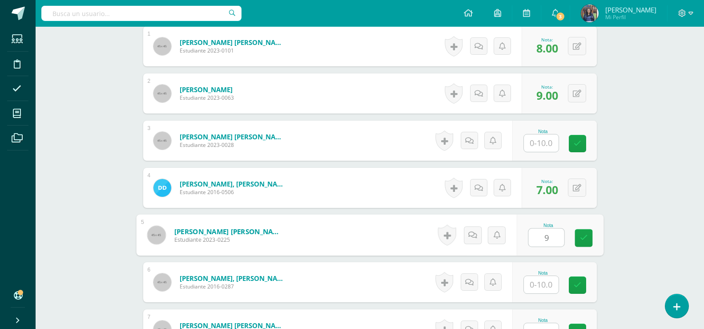
type input "9"
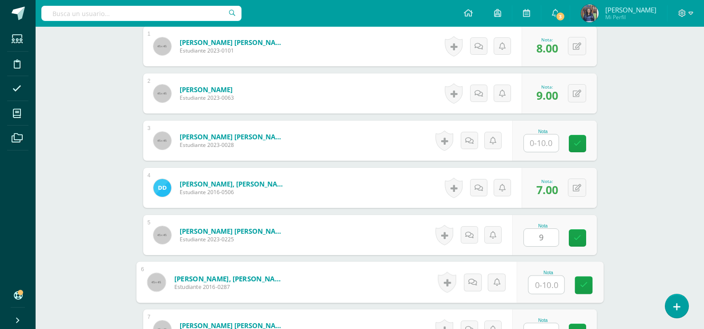
click at [550, 282] on input "text" at bounding box center [546, 285] width 36 height 18
type input "7"
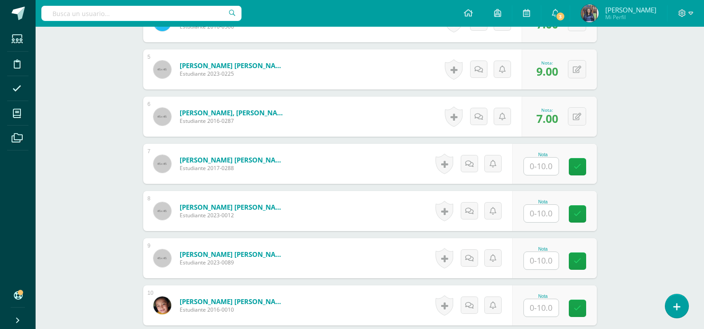
scroll to position [455, 0]
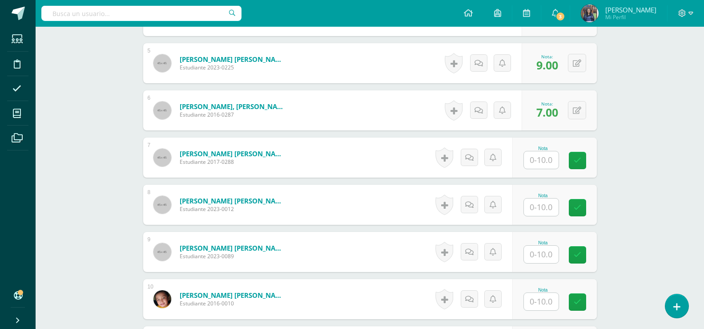
click at [536, 164] on input "text" at bounding box center [541, 159] width 35 height 17
type input "10"
click at [552, 201] on input "text" at bounding box center [541, 206] width 35 height 17
type input "10"
click at [547, 247] on input "text" at bounding box center [541, 254] width 35 height 17
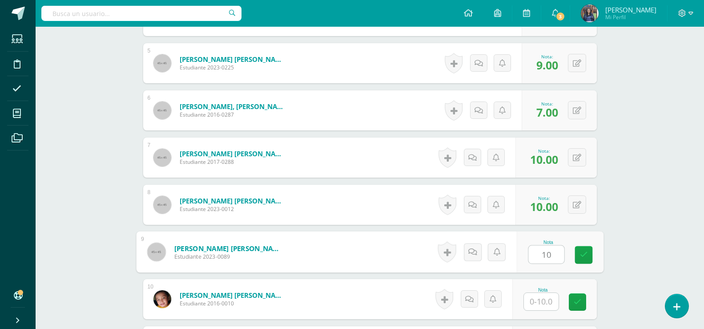
type input "10"
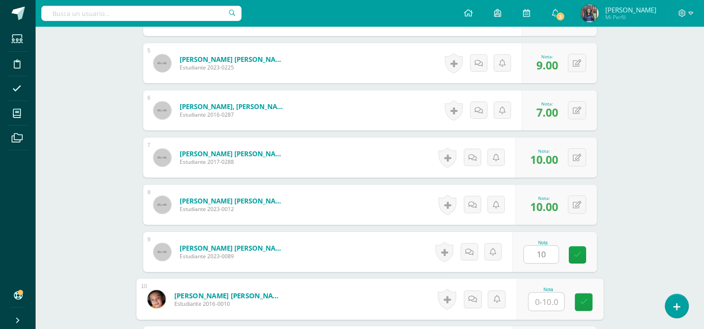
click at [546, 298] on input "text" at bounding box center [546, 302] width 36 height 18
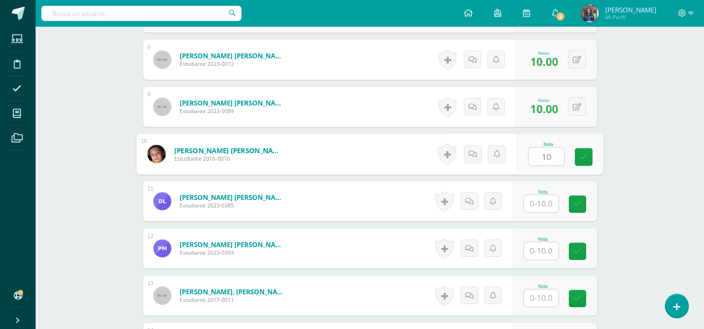
scroll to position [630, 0]
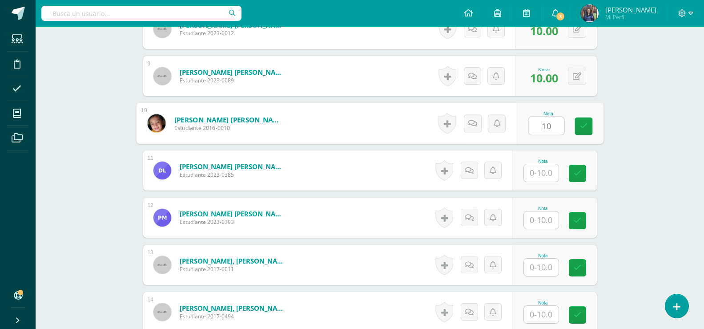
type input "10"
click at [677, 193] on div "Proyectos Sociales Segundo Primaria "B" Herramientas Detalle de asistencias Act…" at bounding box center [370, 103] width 669 height 1414
click at [540, 168] on input "text" at bounding box center [541, 172] width 35 height 17
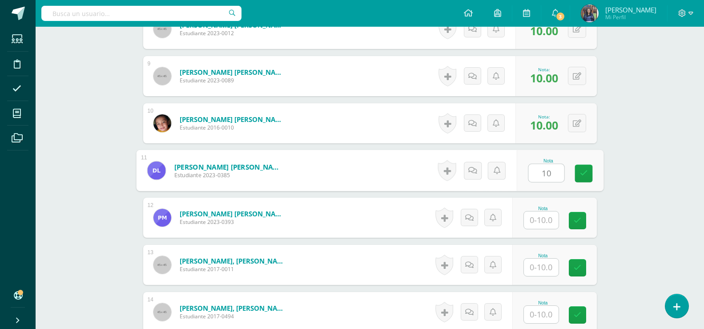
type input "10"
click at [542, 214] on input "text" at bounding box center [541, 219] width 35 height 17
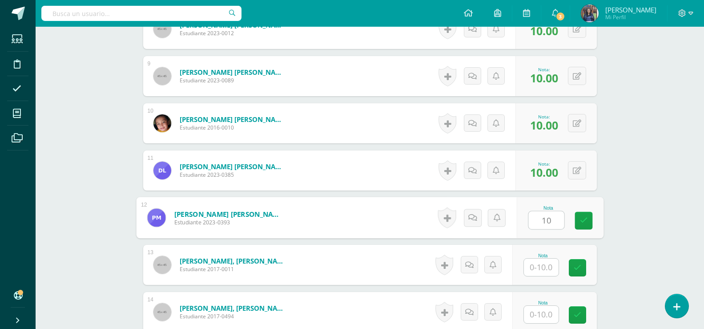
type input "10"
click at [556, 260] on input "text" at bounding box center [541, 266] width 35 height 17
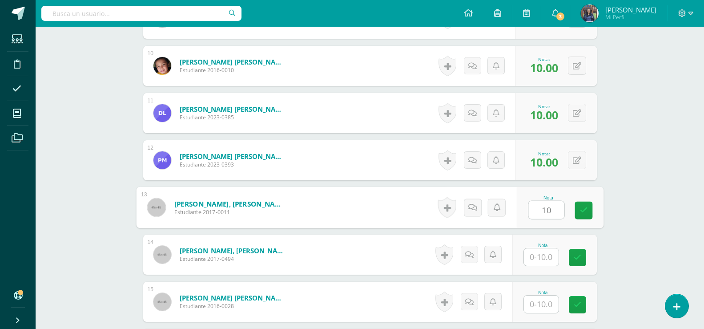
scroll to position [700, 0]
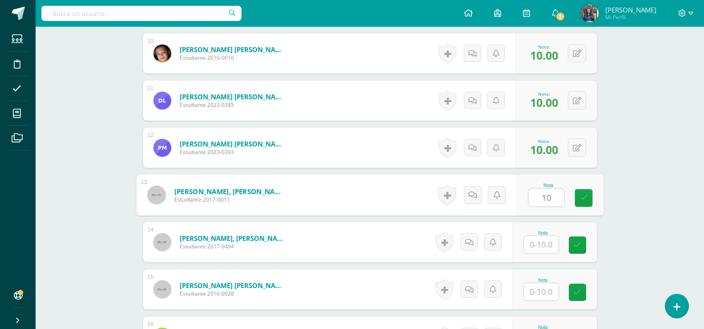
type input "10"
click at [551, 238] on input "text" at bounding box center [541, 244] width 35 height 17
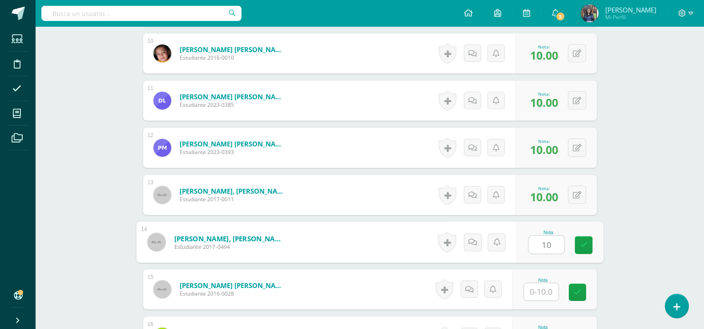
type input "10"
click at [551, 292] on input "text" at bounding box center [541, 291] width 35 height 17
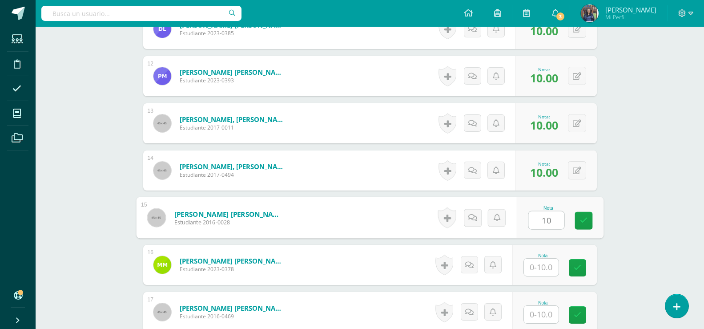
scroll to position [817, 0]
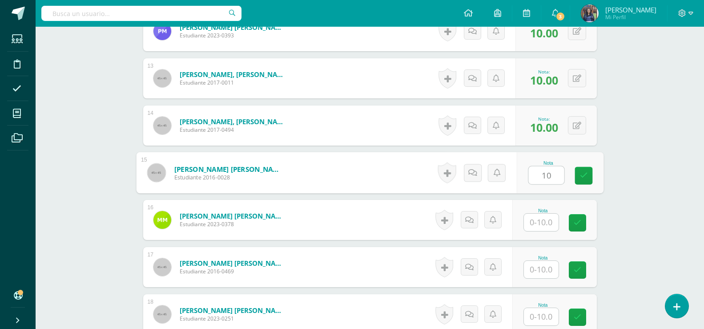
type input "10"
click at [546, 222] on input "text" at bounding box center [541, 221] width 35 height 17
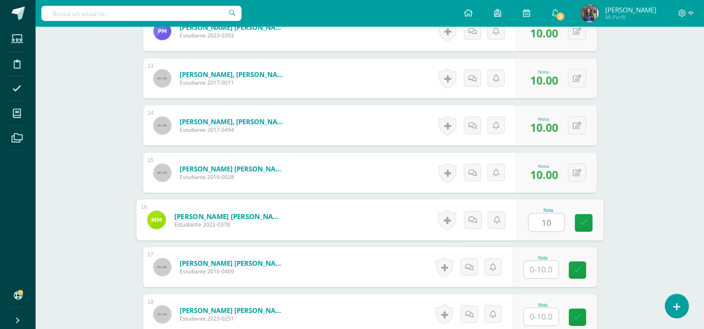
type input "10"
click at [536, 266] on input "text" at bounding box center [541, 269] width 35 height 17
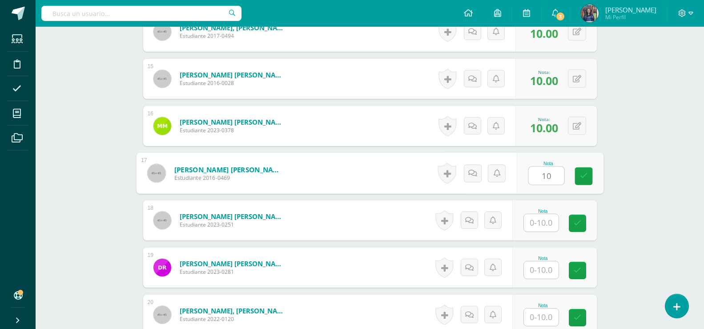
scroll to position [923, 0]
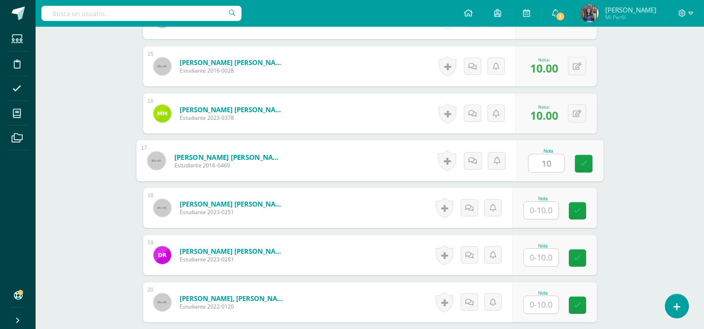
type input "10"
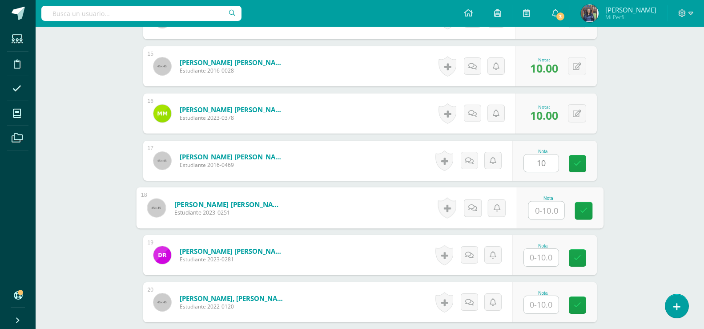
click at [555, 202] on input "text" at bounding box center [546, 210] width 36 height 18
type input "10"
click at [575, 213] on link at bounding box center [584, 211] width 18 height 18
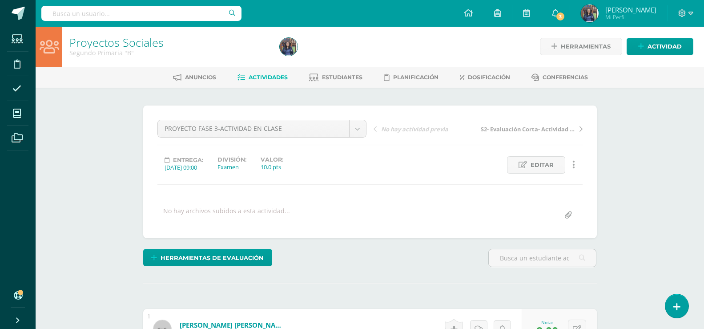
scroll to position [0, 0]
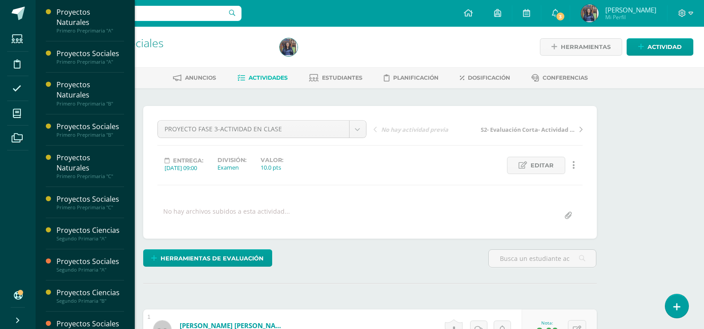
click at [31, 117] on li "Mis cursos" at bounding box center [18, 113] width 36 height 25
click at [21, 115] on span at bounding box center [17, 113] width 20 height 20
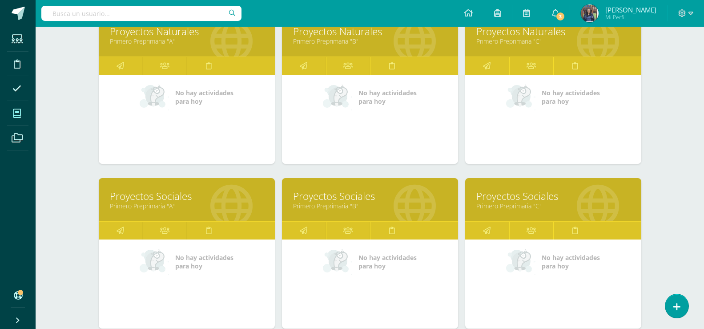
scroll to position [263, 0]
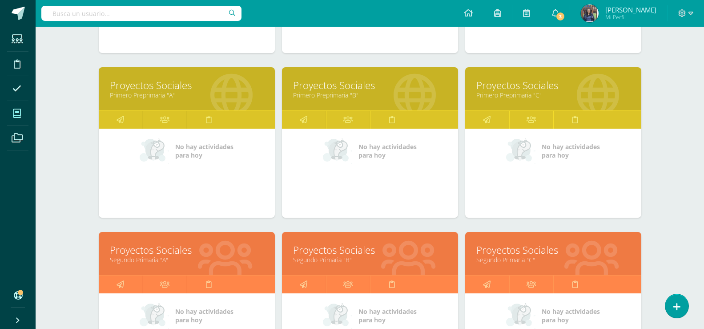
click at [527, 250] on link "Proyectos Sociales" at bounding box center [553, 250] width 154 height 14
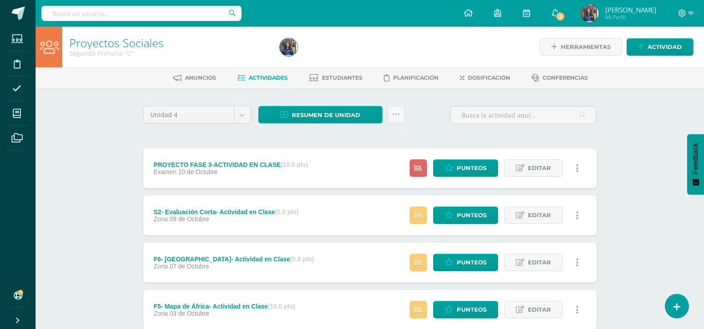
click at [478, 165] on span "Punteos" at bounding box center [472, 168] width 30 height 16
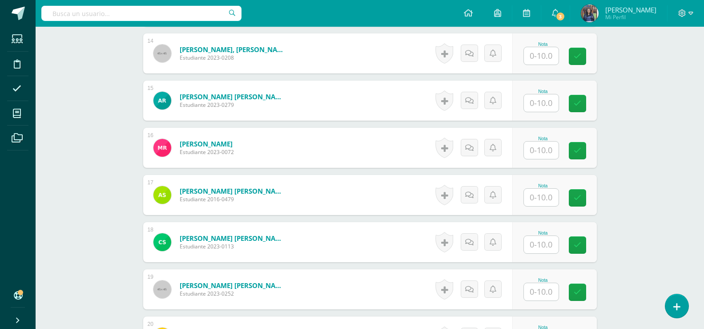
scroll to position [894, 0]
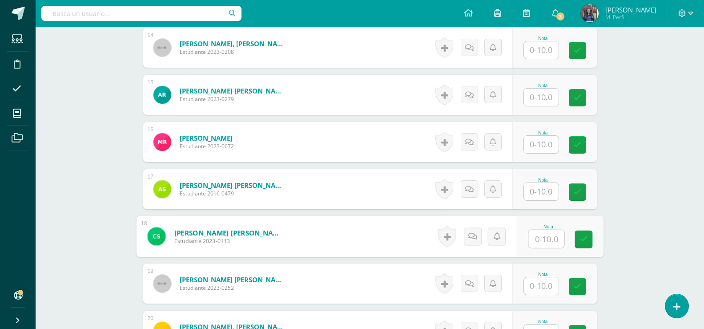
click at [557, 238] on input "text" at bounding box center [546, 239] width 36 height 18
type input "10"
click at [549, 287] on input "text" at bounding box center [541, 285] width 35 height 17
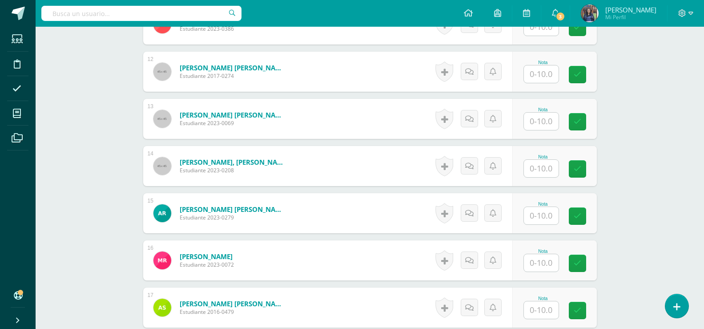
scroll to position [774, 0]
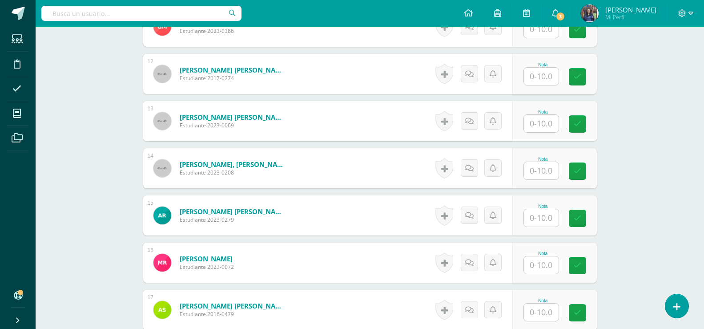
type input "10"
click at [558, 79] on input "text" at bounding box center [541, 76] width 35 height 17
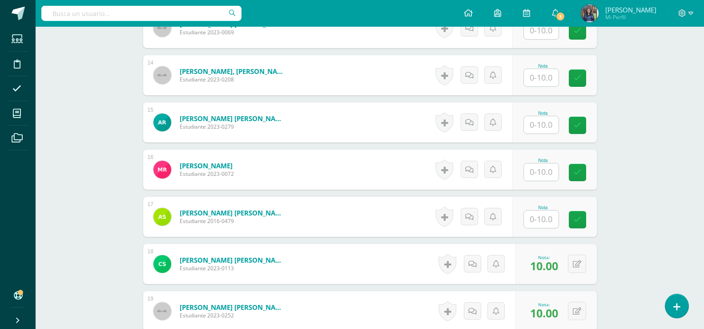
scroll to position [946, 0]
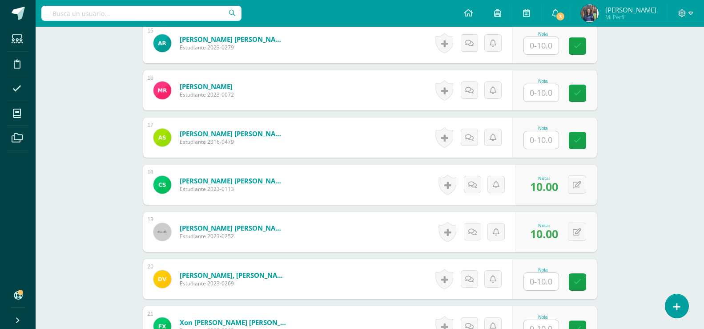
type input "10"
click at [547, 274] on input "text" at bounding box center [541, 281] width 35 height 17
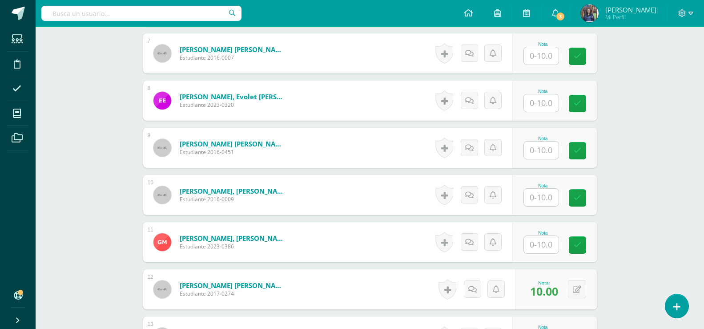
scroll to position [551, 0]
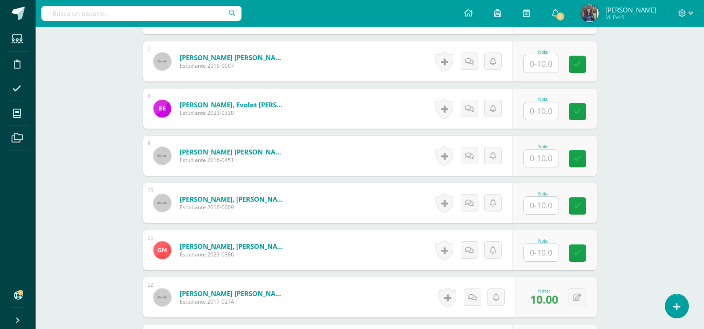
type input "10"
click at [556, 159] on input "text" at bounding box center [546, 158] width 36 height 18
type input "10"
click at [697, 161] on div "Proyectos Sociales Segundo Primaria "C" Herramientas Detalle de asistencias Act…" at bounding box center [370, 159] width 669 height 1367
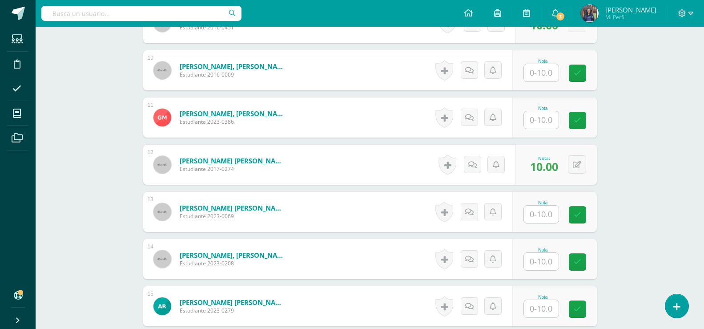
scroll to position [699, 0]
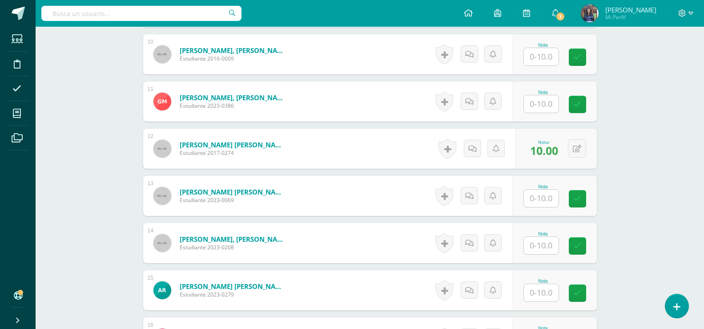
click at [545, 290] on input "text" at bounding box center [541, 292] width 35 height 17
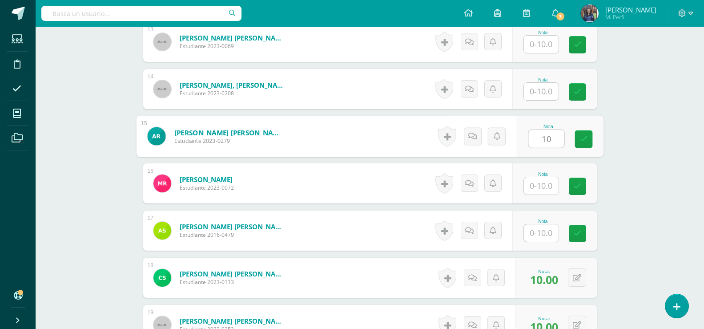
scroll to position [855, 0]
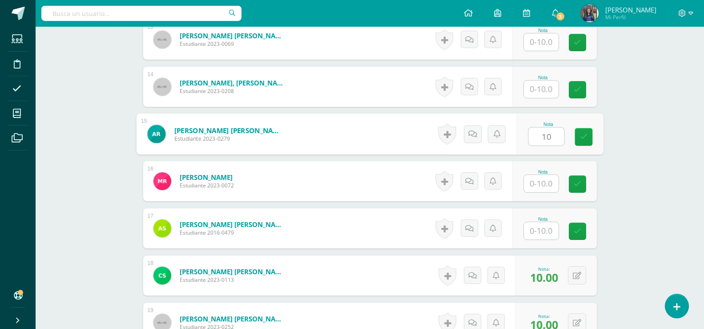
type input "10"
click at [546, 222] on input "text" at bounding box center [541, 230] width 35 height 17
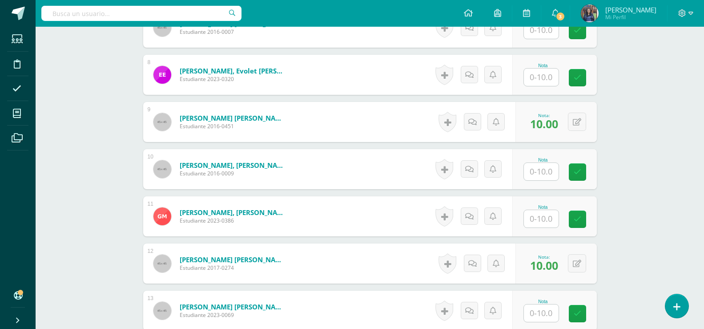
scroll to position [572, 0]
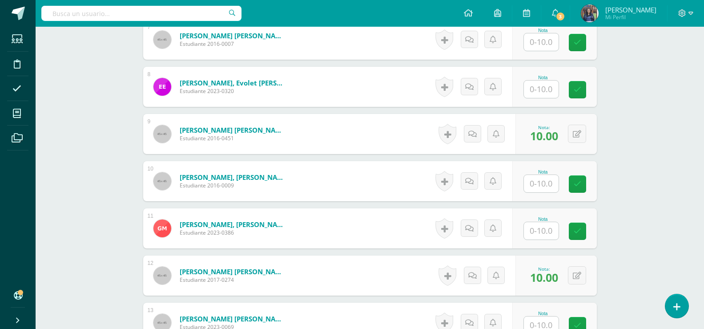
type input "10"
click at [550, 54] on div "Nota" at bounding box center [554, 40] width 85 height 40
click at [546, 45] on input "text" at bounding box center [541, 41] width 35 height 17
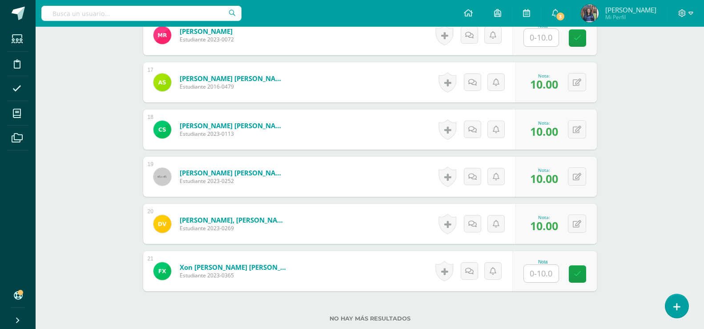
scroll to position [1049, 0]
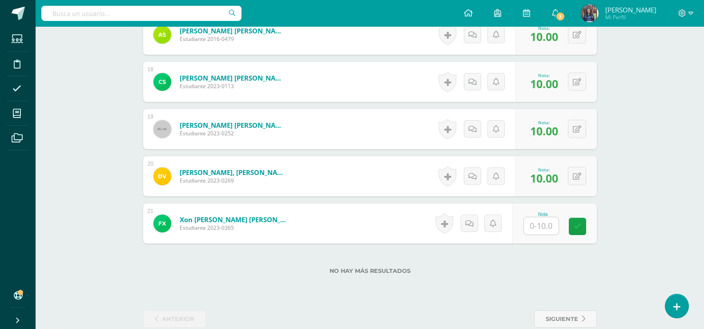
type input "10"
click at [555, 224] on input "text" at bounding box center [546, 226] width 36 height 18
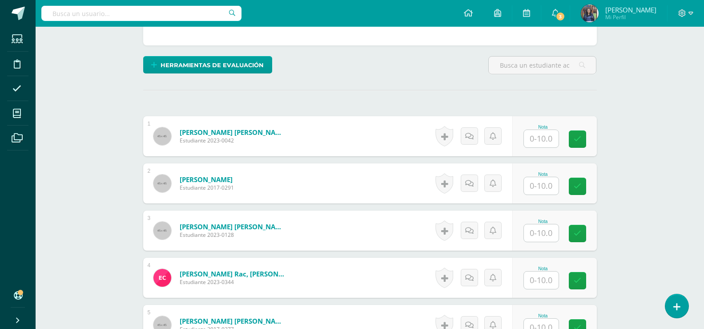
scroll to position [185, 0]
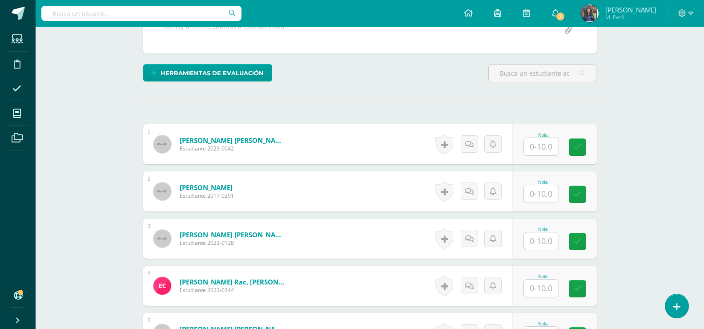
type input "10"
click at [554, 191] on input "text" at bounding box center [541, 193] width 35 height 17
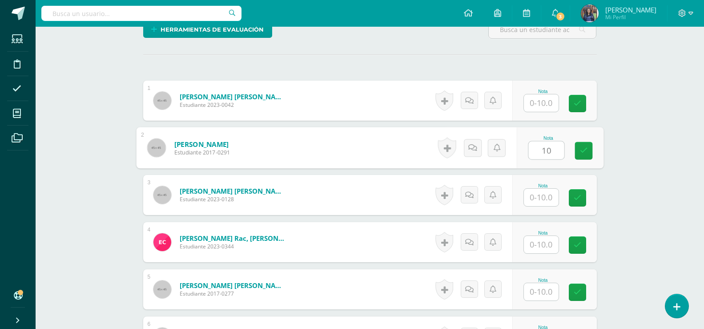
scroll to position [242, 0]
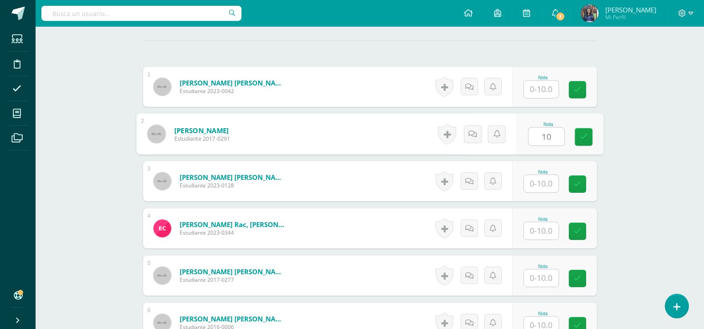
type input "10"
click at [550, 272] on input "text" at bounding box center [541, 277] width 35 height 17
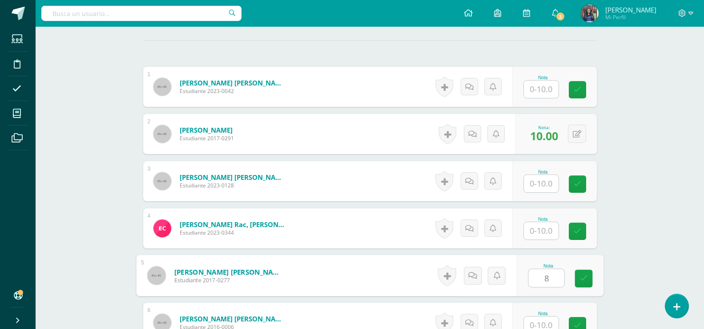
type input "8"
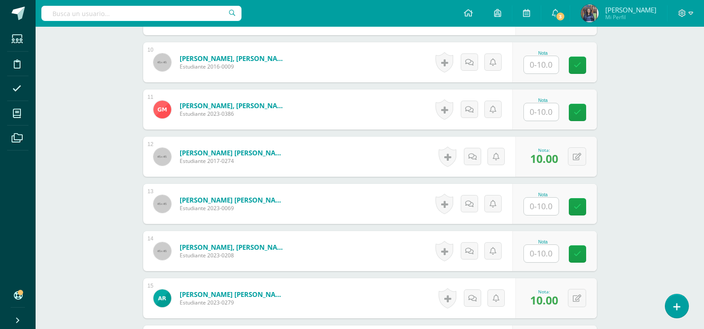
scroll to position [697, 0]
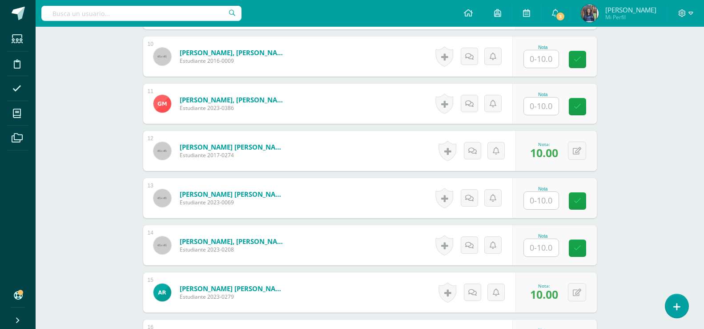
click at [545, 240] on input "text" at bounding box center [541, 247] width 35 height 17
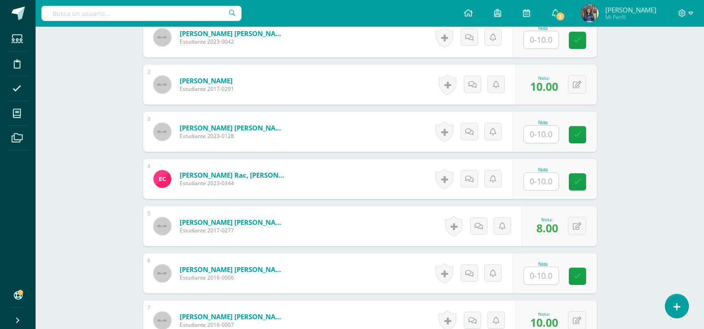
scroll to position [288, 0]
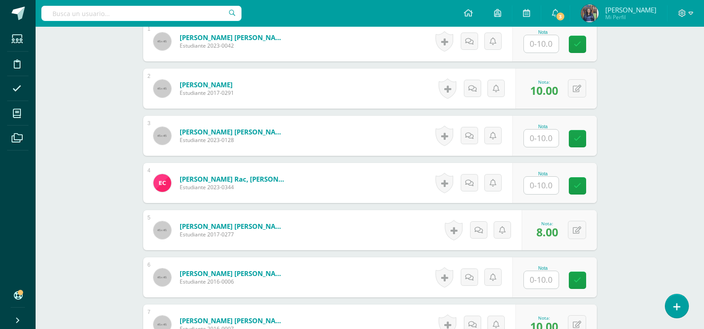
type input "10"
click at [548, 48] on input "text" at bounding box center [541, 43] width 35 height 17
type input "10"
click at [542, 179] on input "text" at bounding box center [541, 185] width 35 height 17
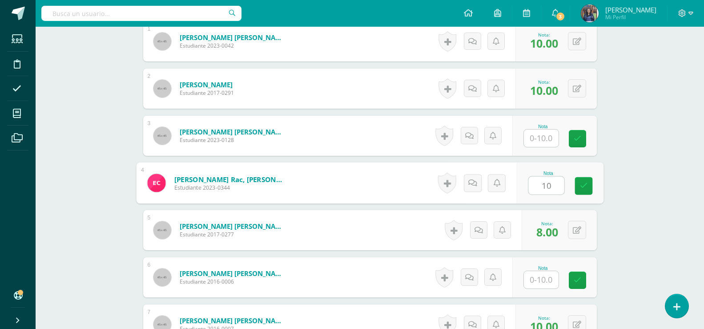
type input "10"
click at [536, 153] on div "Nota" at bounding box center [554, 136] width 85 height 40
click at [537, 142] on input "text" at bounding box center [541, 137] width 35 height 17
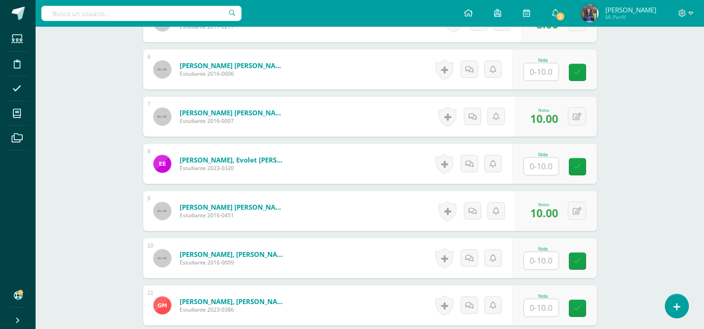
scroll to position [525, 0]
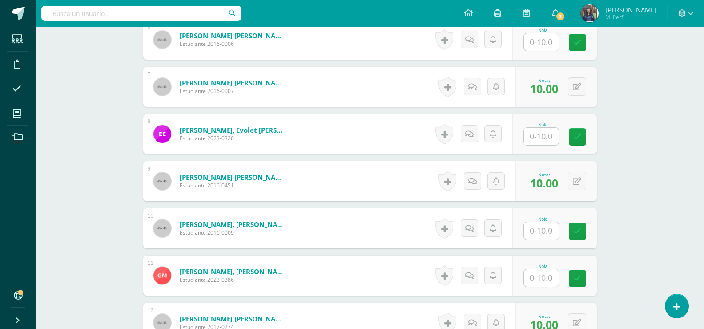
type input "10"
click at [551, 226] on input "text" at bounding box center [541, 230] width 35 height 17
click at [551, 226] on input "text" at bounding box center [546, 231] width 36 height 18
type input "10"
click at [539, 48] on input "text" at bounding box center [546, 42] width 36 height 18
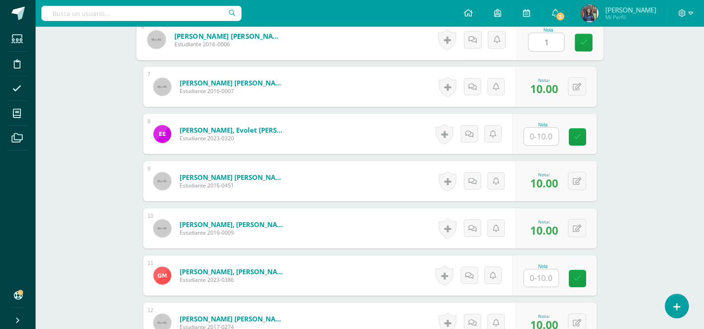
type input "10"
click at [581, 45] on icon at bounding box center [584, 43] width 8 height 8
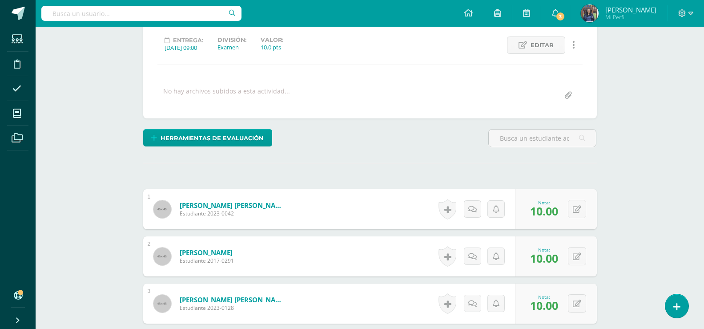
scroll to position [0, 0]
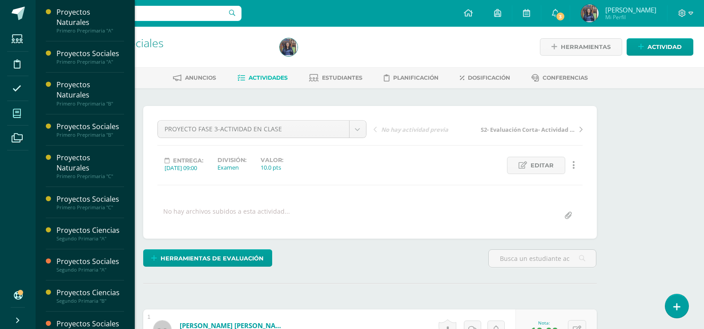
click at [21, 117] on span at bounding box center [17, 113] width 20 height 20
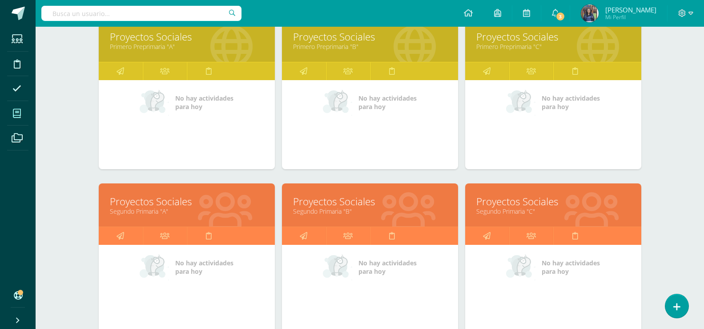
scroll to position [317, 0]
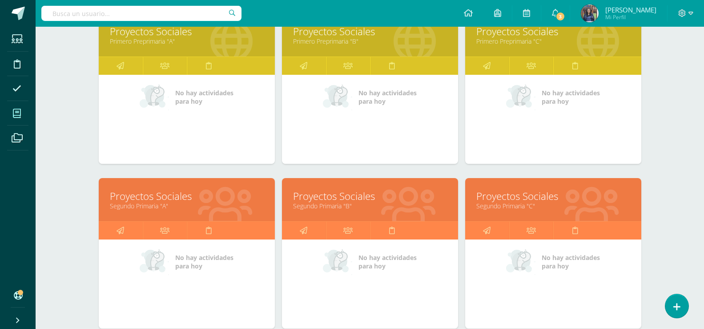
click at [241, 207] on link "Segundo Primaria "A"" at bounding box center [187, 205] width 154 height 8
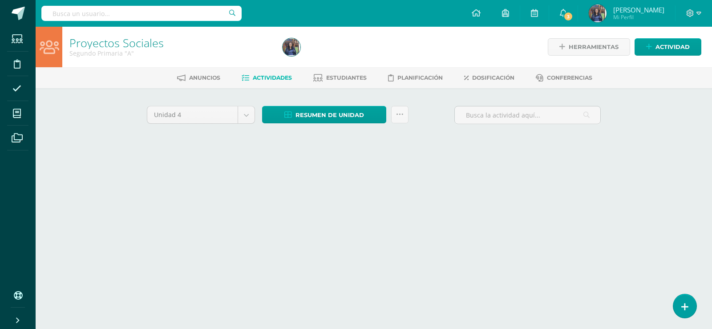
click at [460, 166] on html "Estudiantes Disciplina Asistencia Mis cursos Archivos Soporte Ayuda Reportar un…" at bounding box center [356, 83] width 712 height 166
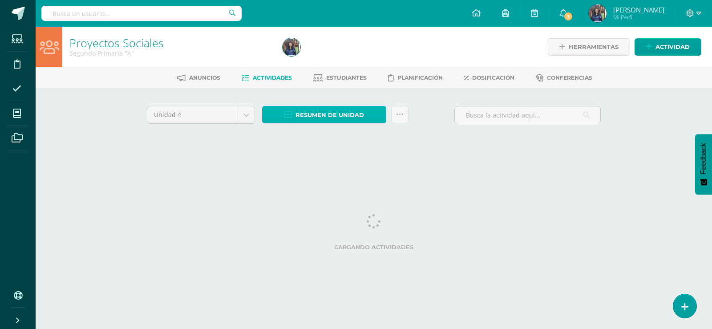
click at [322, 120] on span "Resumen de unidad" at bounding box center [329, 115] width 68 height 16
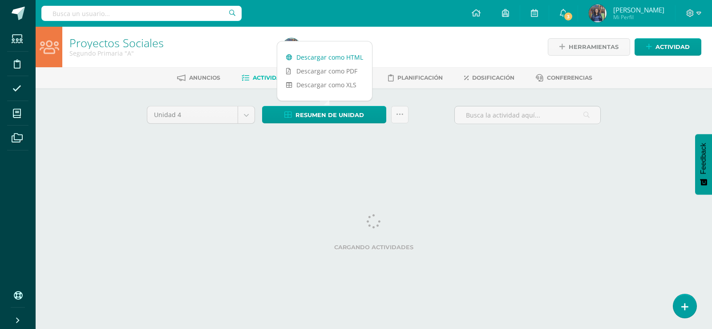
click at [313, 50] on link "Descargar como HTML" at bounding box center [324, 57] width 95 height 14
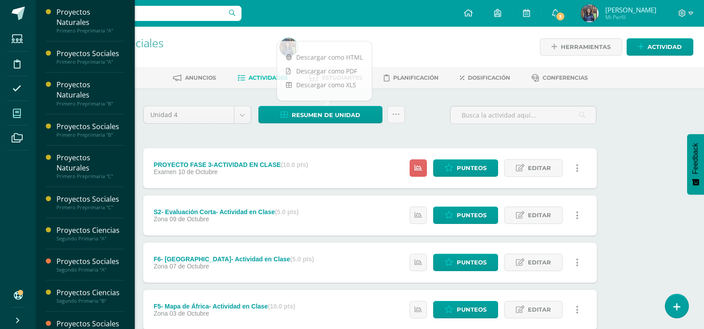
click at [18, 110] on icon at bounding box center [17, 113] width 8 height 9
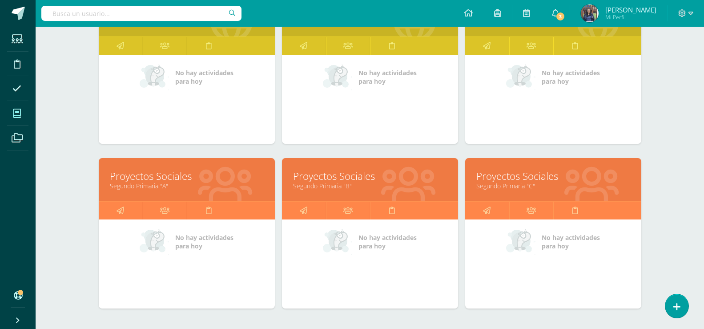
scroll to position [355, 0]
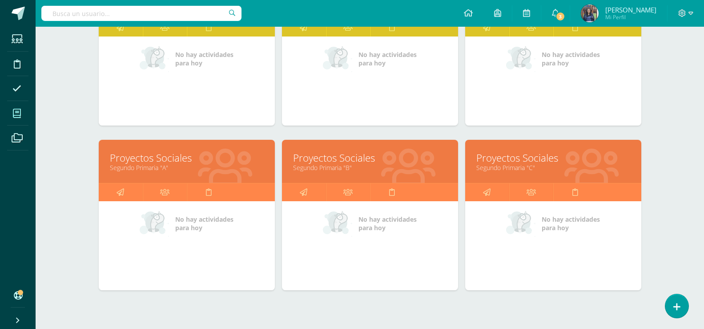
click at [390, 157] on link "Proyectos Sociales" at bounding box center [370, 158] width 154 height 14
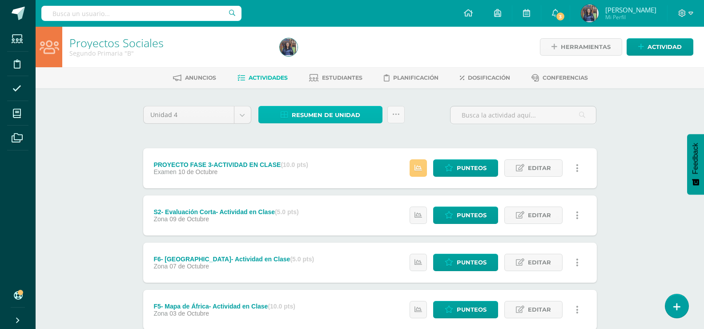
click at [350, 120] on span "Resumen de unidad" at bounding box center [326, 115] width 68 height 16
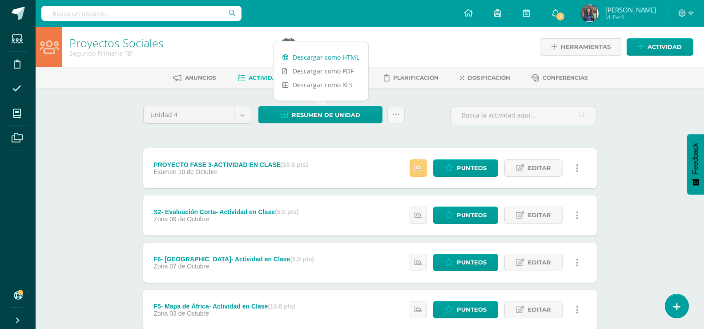
click at [330, 60] on link "Descargar como HTML" at bounding box center [321, 57] width 95 height 14
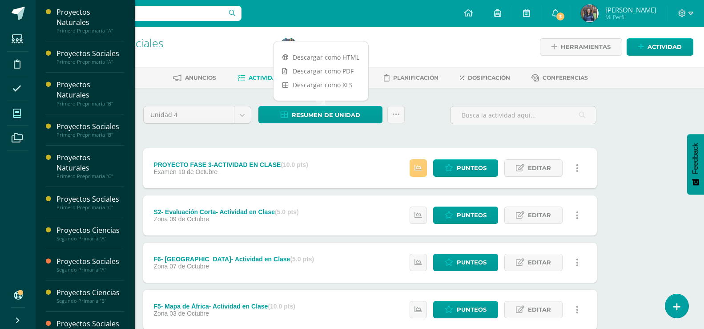
click at [19, 107] on span at bounding box center [17, 113] width 20 height 20
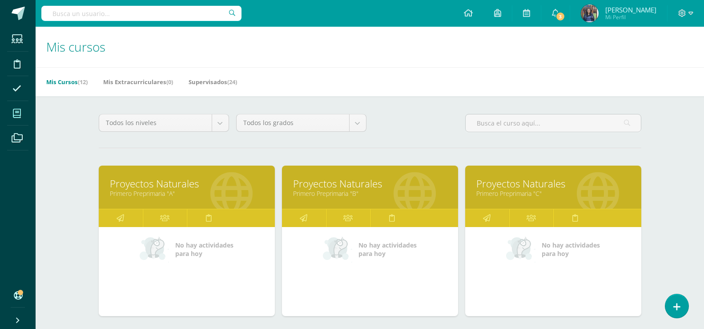
click at [123, 6] on input "text" at bounding box center [141, 13] width 200 height 15
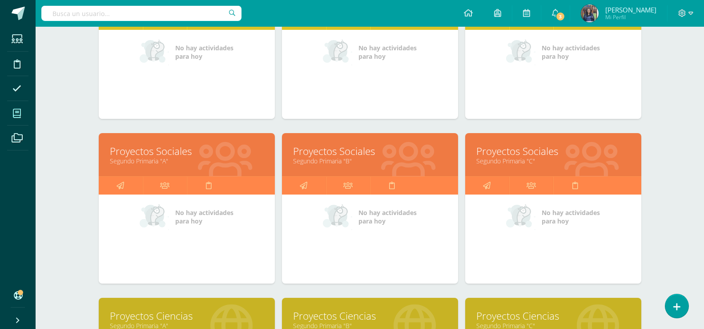
scroll to position [368, 0]
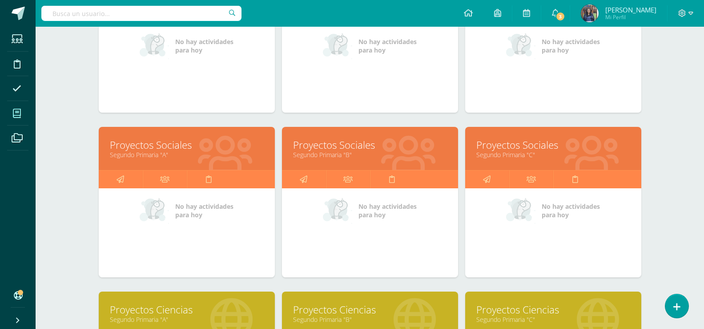
click at [513, 146] on link "Proyectos Sociales" at bounding box center [553, 145] width 154 height 14
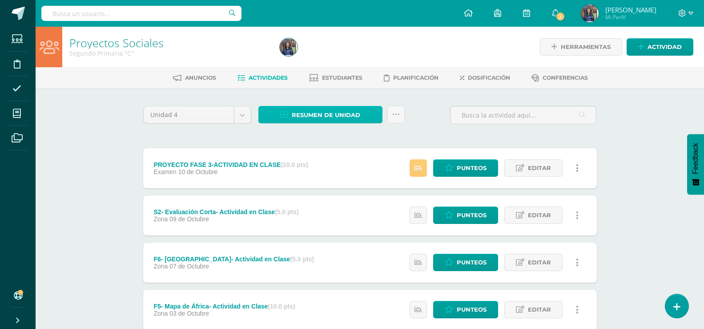
click at [348, 108] on span "Resumen de unidad" at bounding box center [326, 115] width 68 height 16
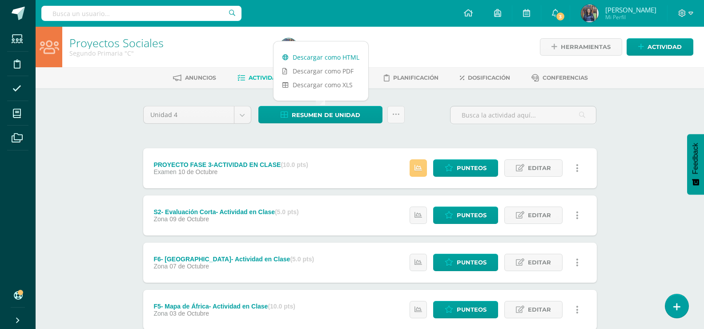
click at [324, 60] on link "Descargar como HTML" at bounding box center [321, 57] width 95 height 14
